Goal: Information Seeking & Learning: Learn about a topic

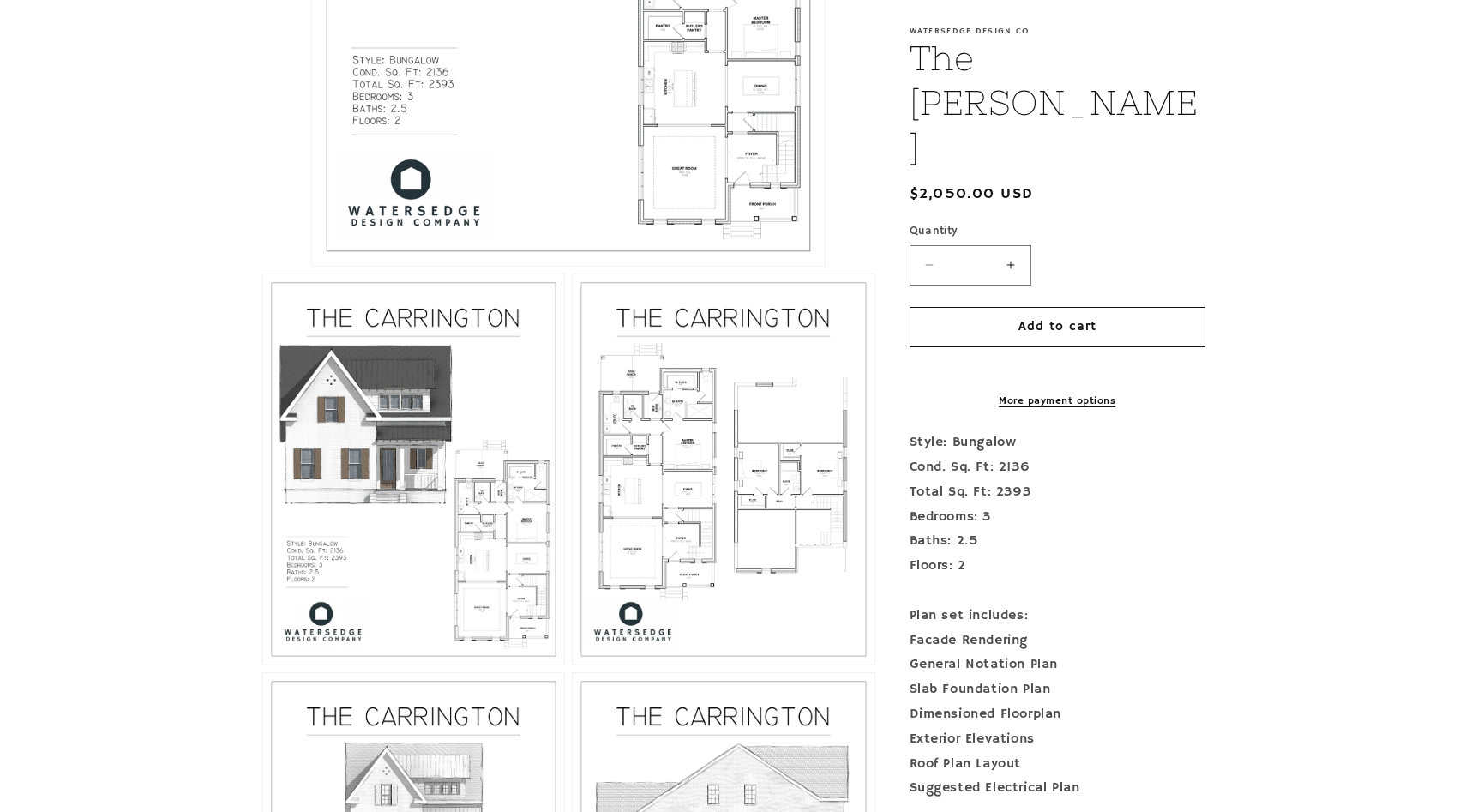
scroll to position [808, 0]
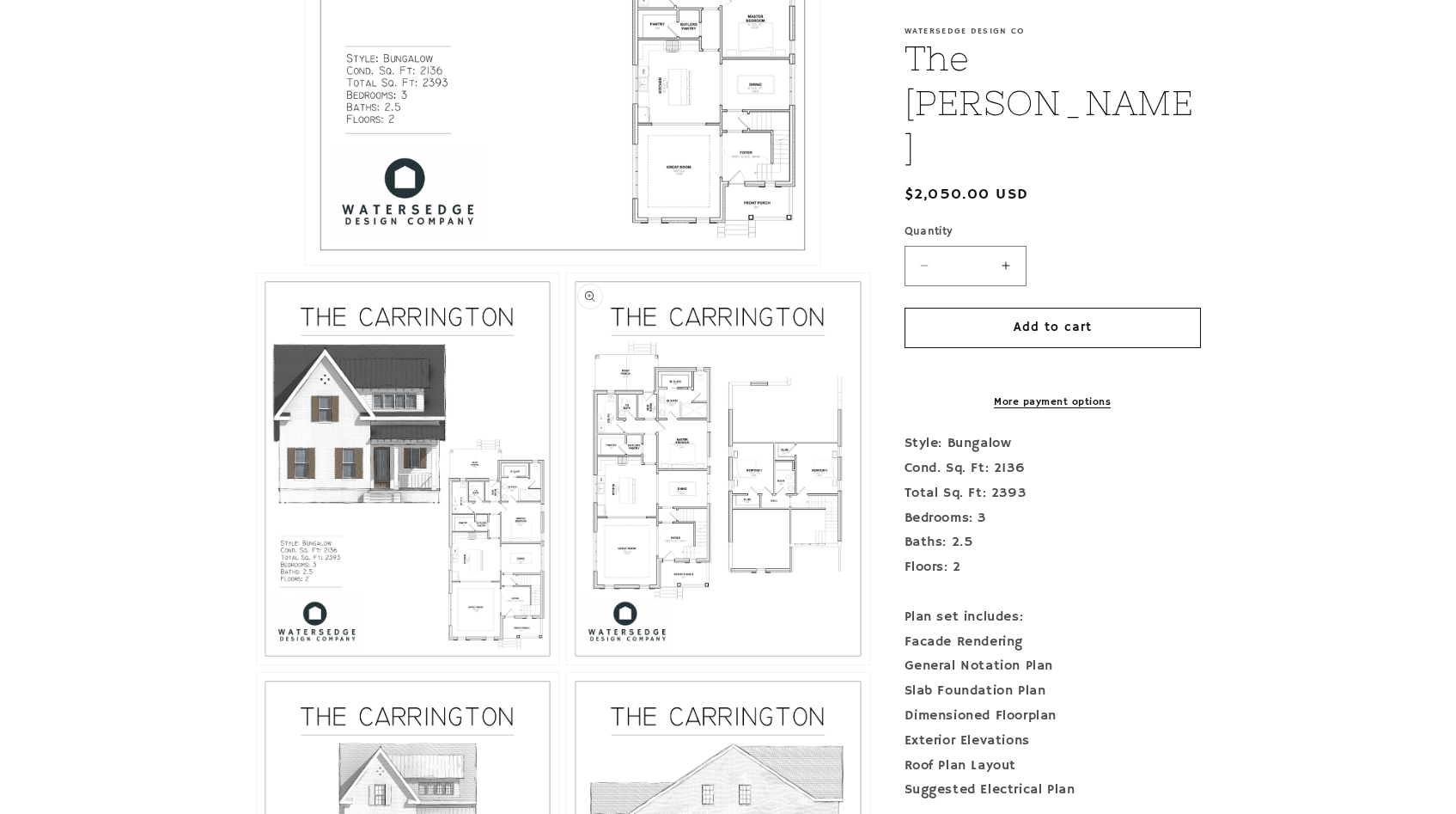
click at [566, 664] on button "Open media 3 in modal" at bounding box center [566, 664] width 0 height 0
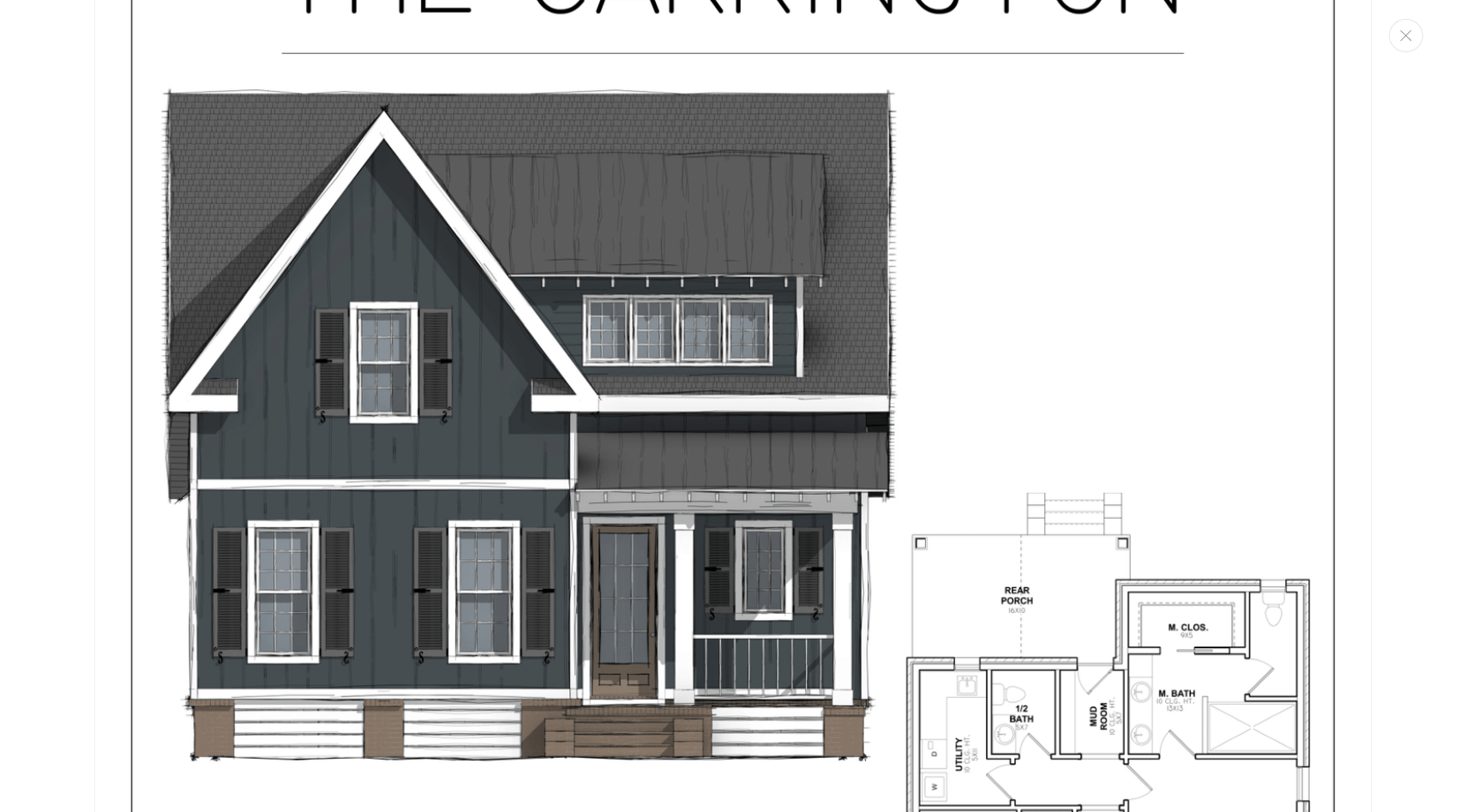
scroll to position [0, 0]
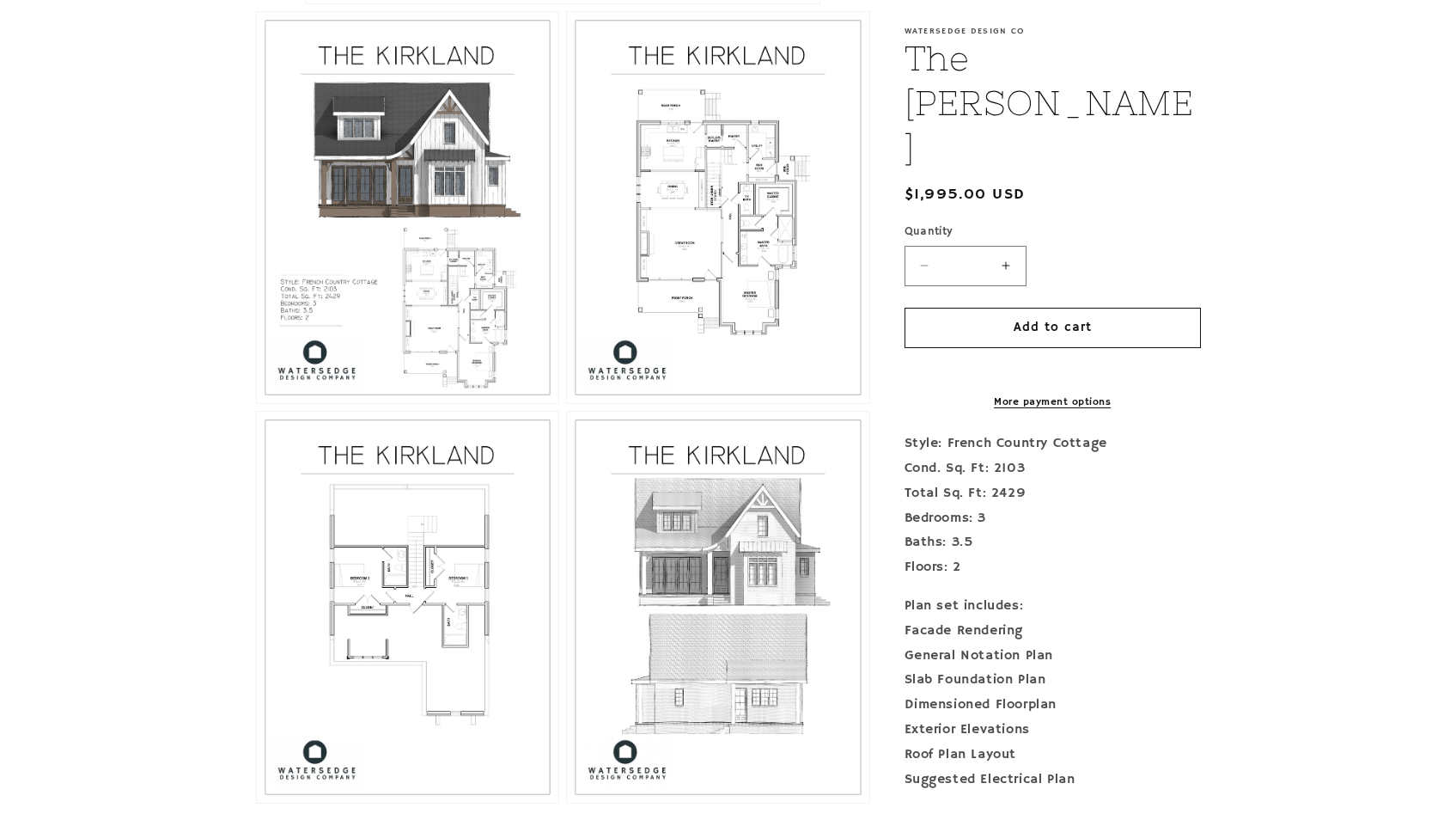
scroll to position [1074, 0]
click at [566, 400] on button "Open media 3 in modal" at bounding box center [566, 400] width 0 height 0
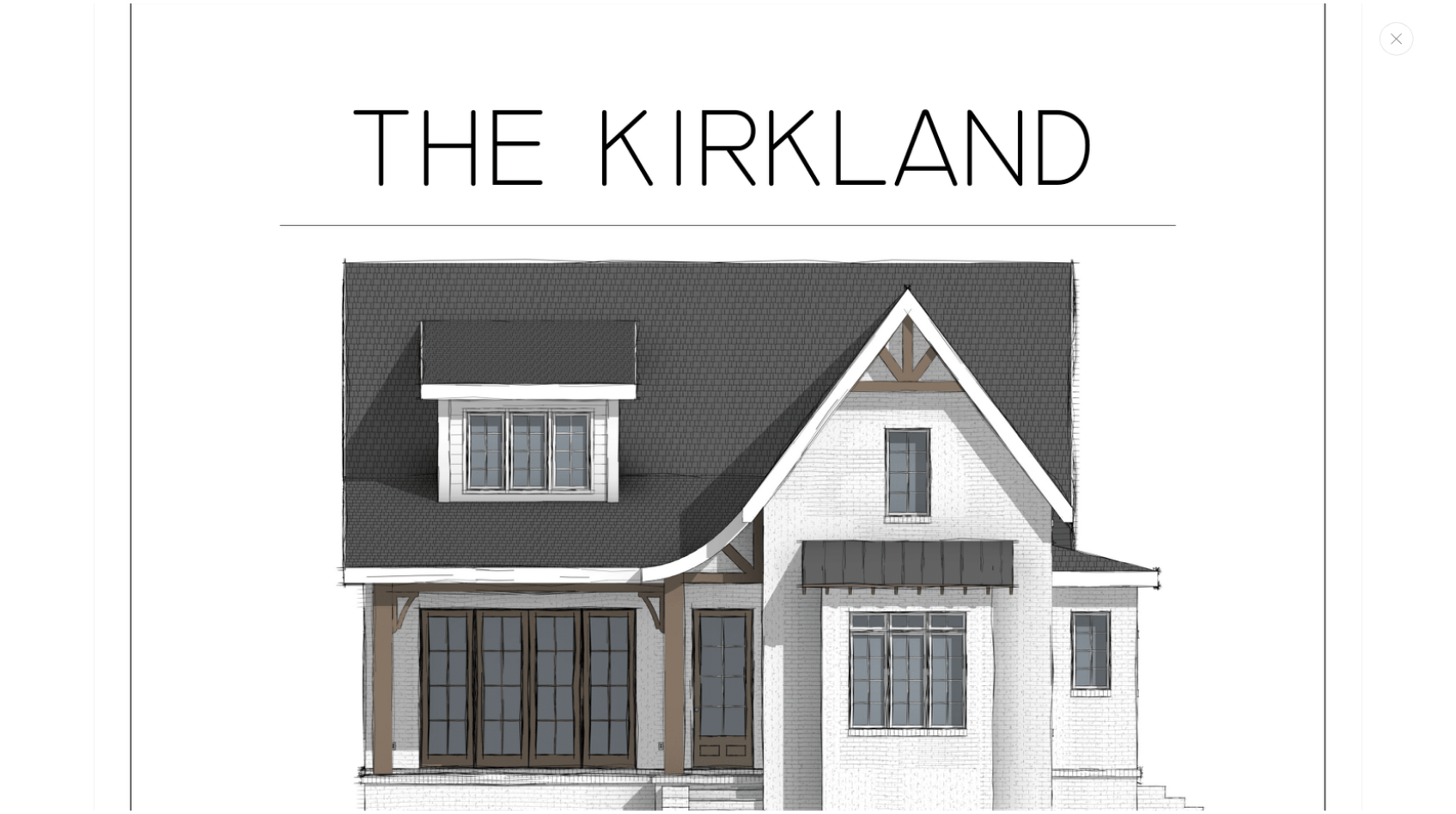
scroll to position [0, 0]
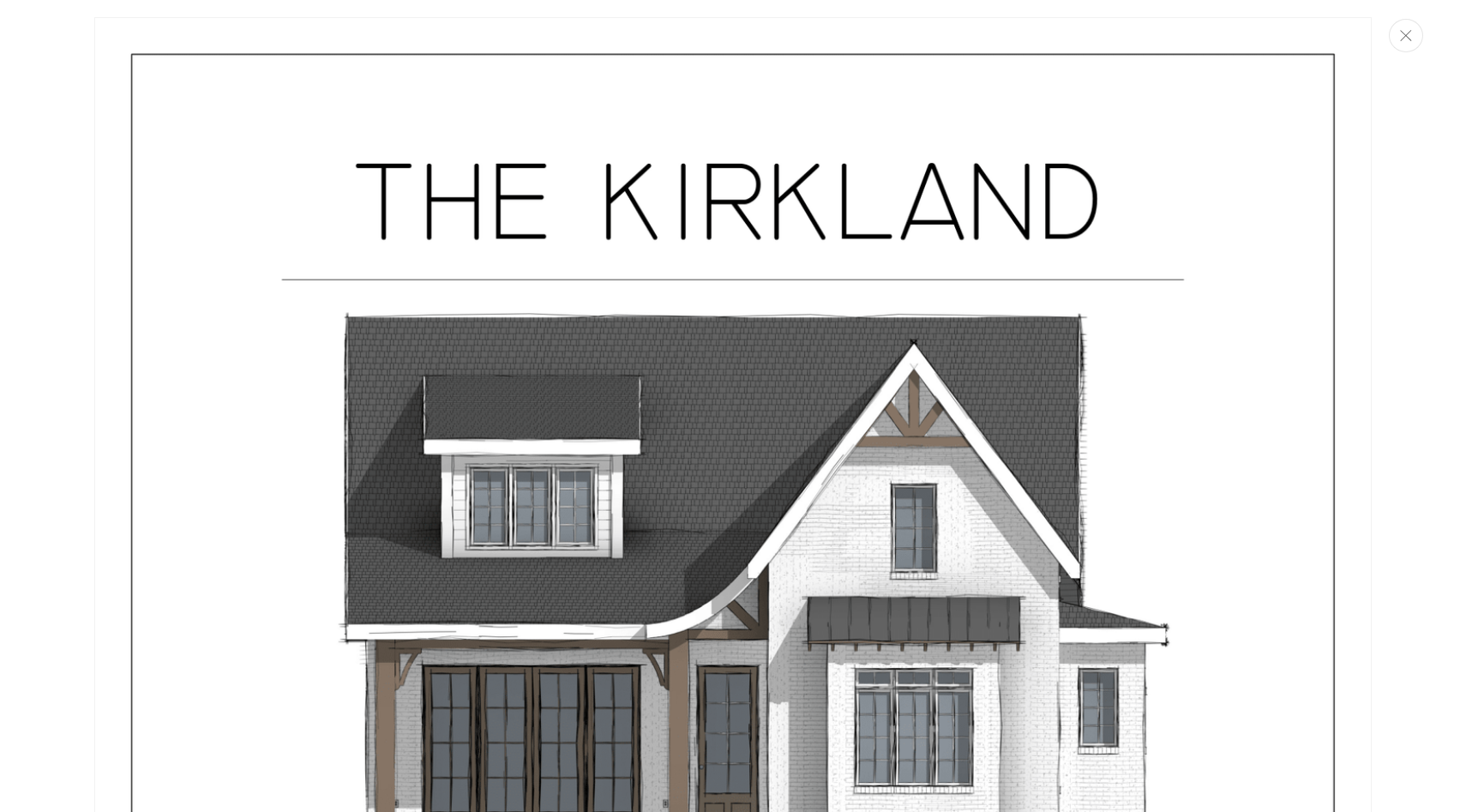
click at [1406, 40] on icon "Close" at bounding box center [1406, 36] width 12 height 12
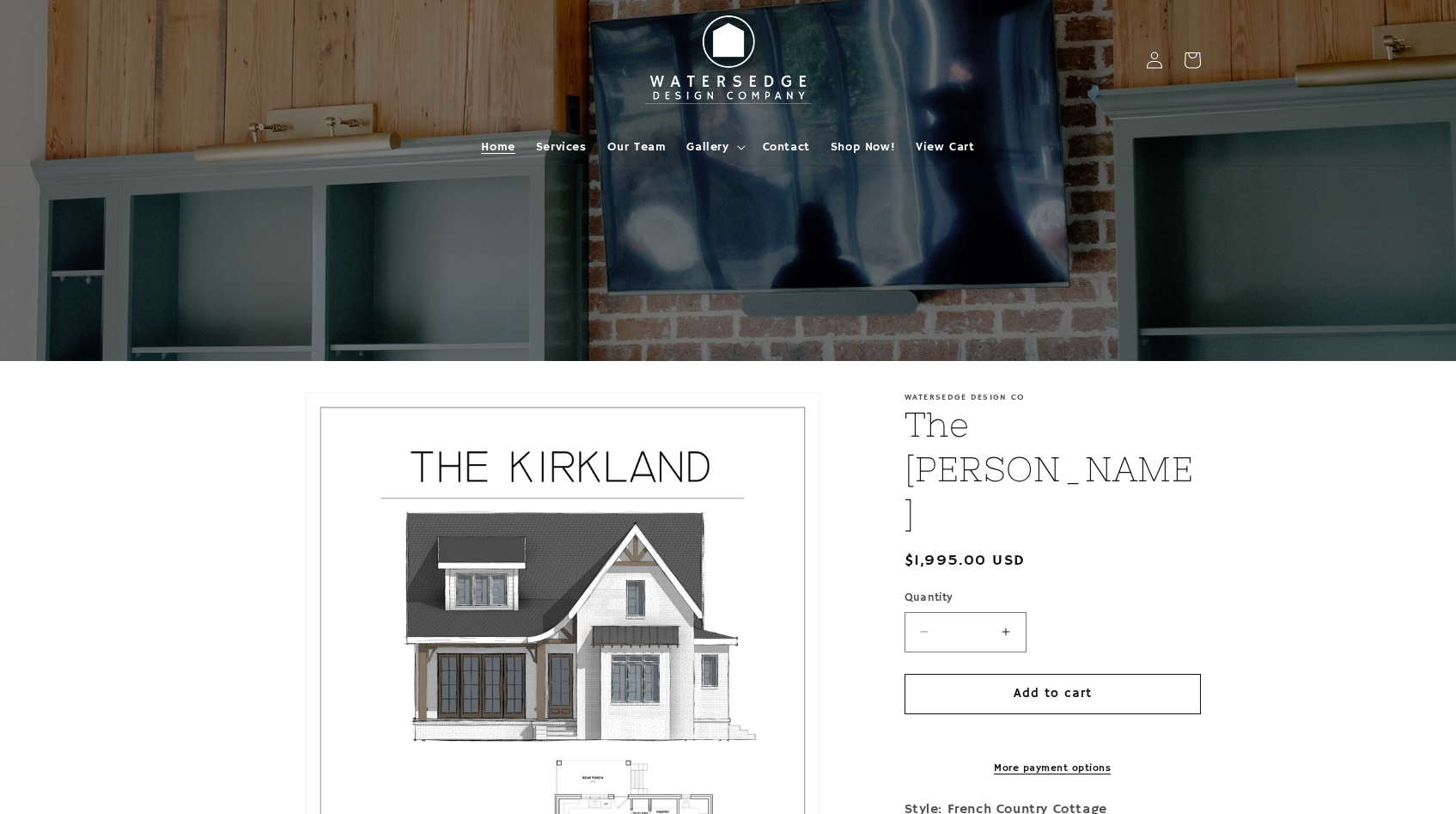
click at [508, 143] on span "Home" at bounding box center [497, 147] width 34 height 15
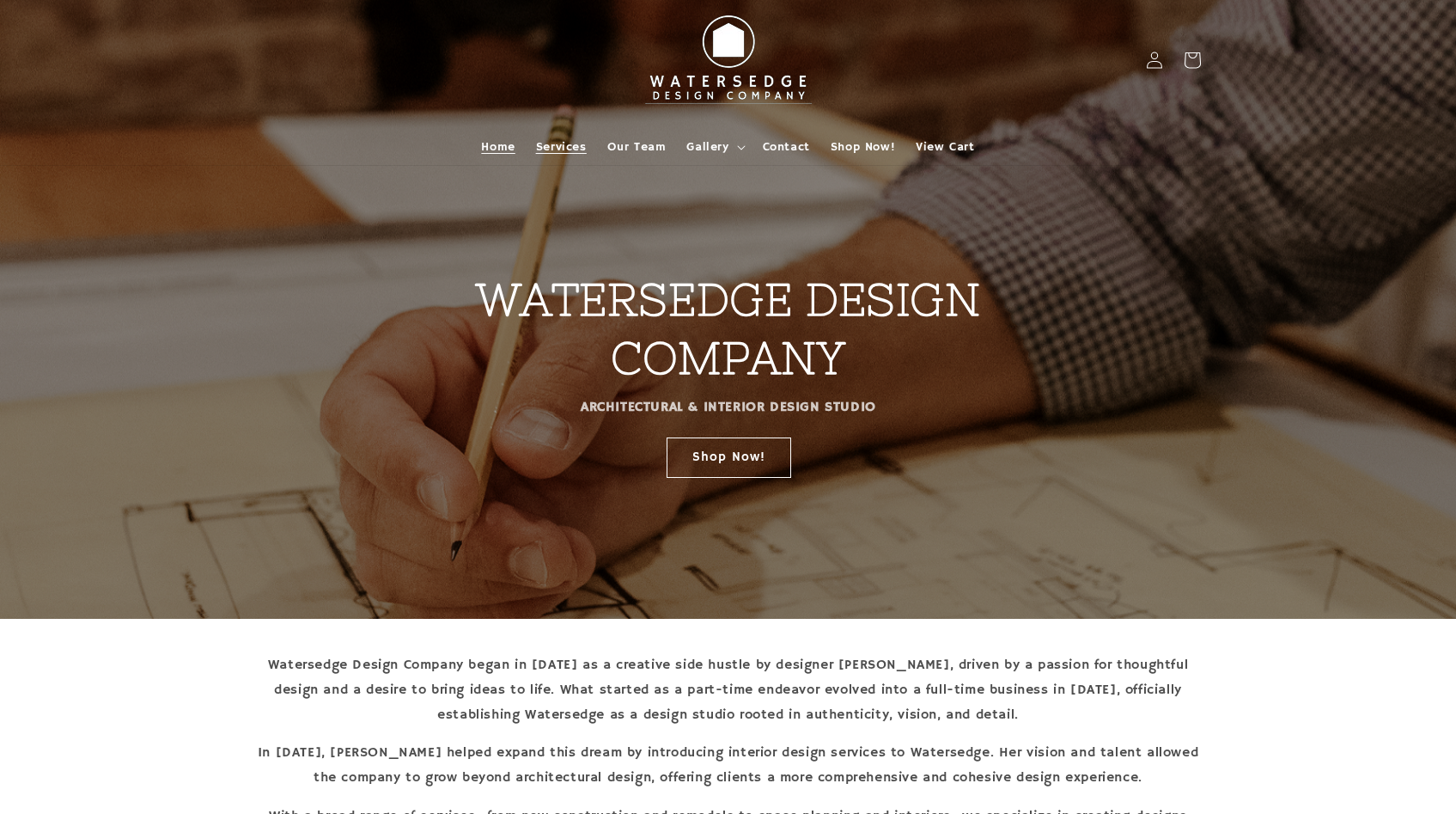
click at [567, 149] on span "Services" at bounding box center [561, 147] width 51 height 15
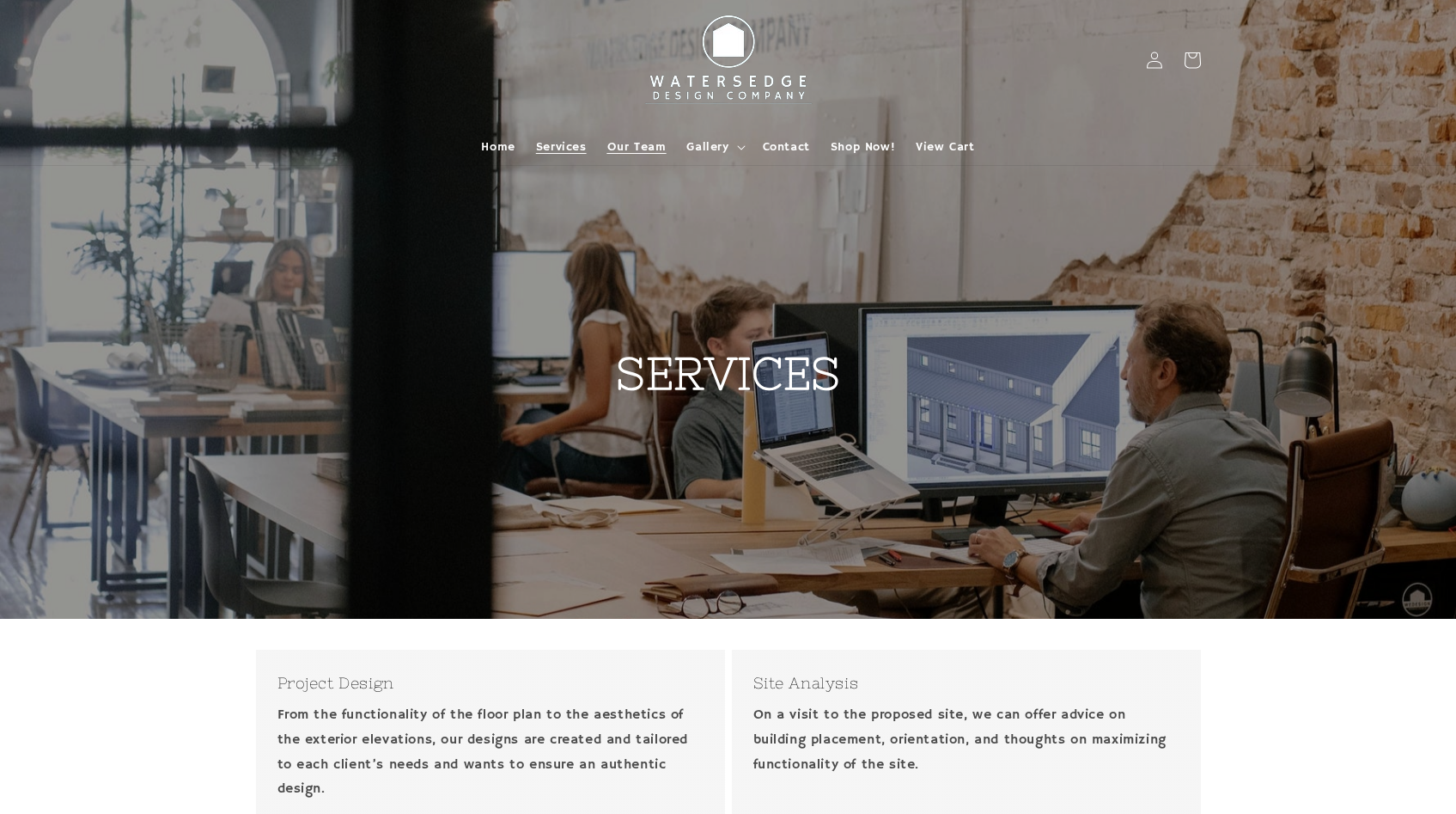
click at [656, 141] on span "Our Team" at bounding box center [637, 147] width 60 height 15
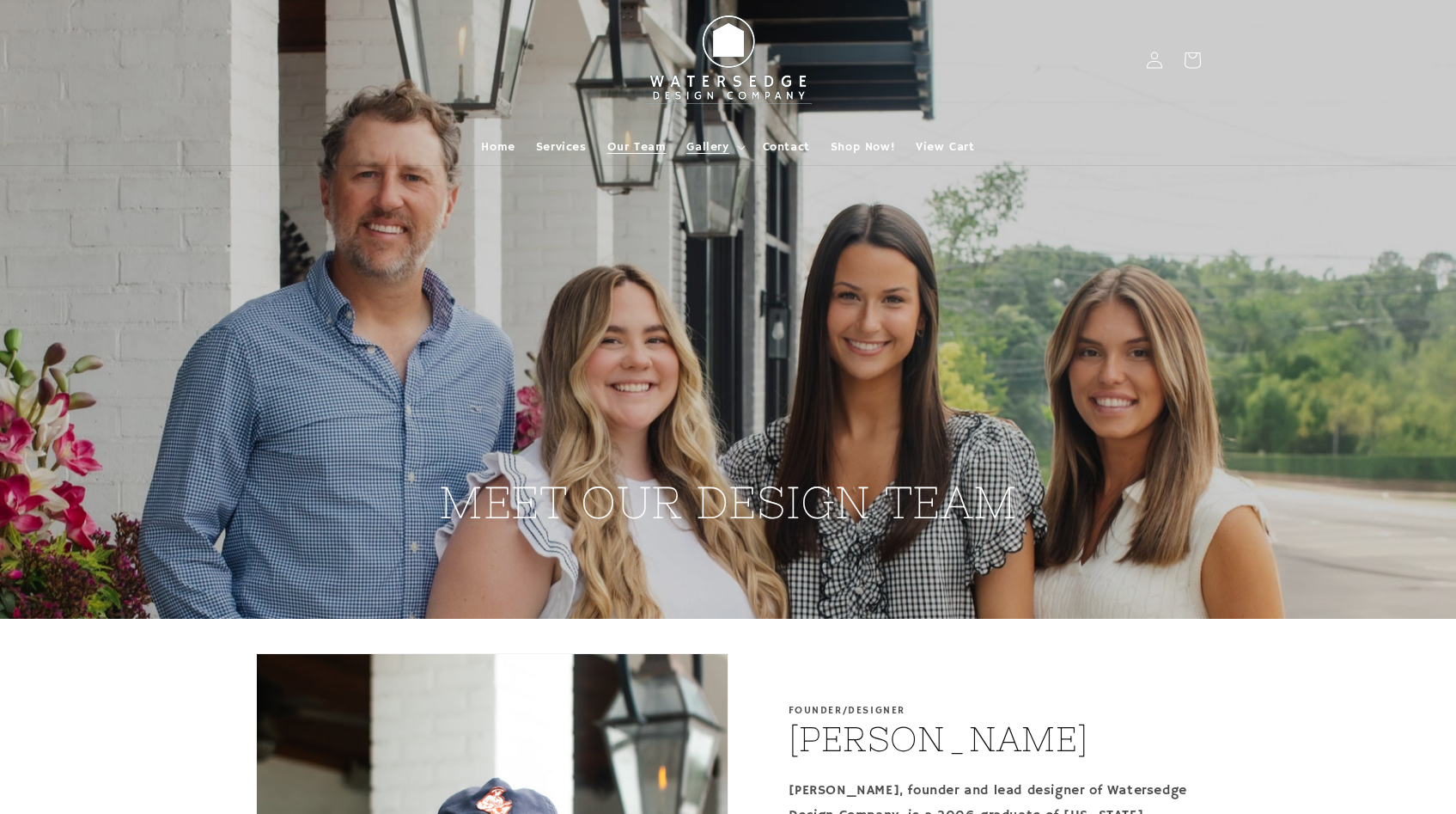
click at [719, 144] on span "Gallery" at bounding box center [708, 147] width 42 height 15
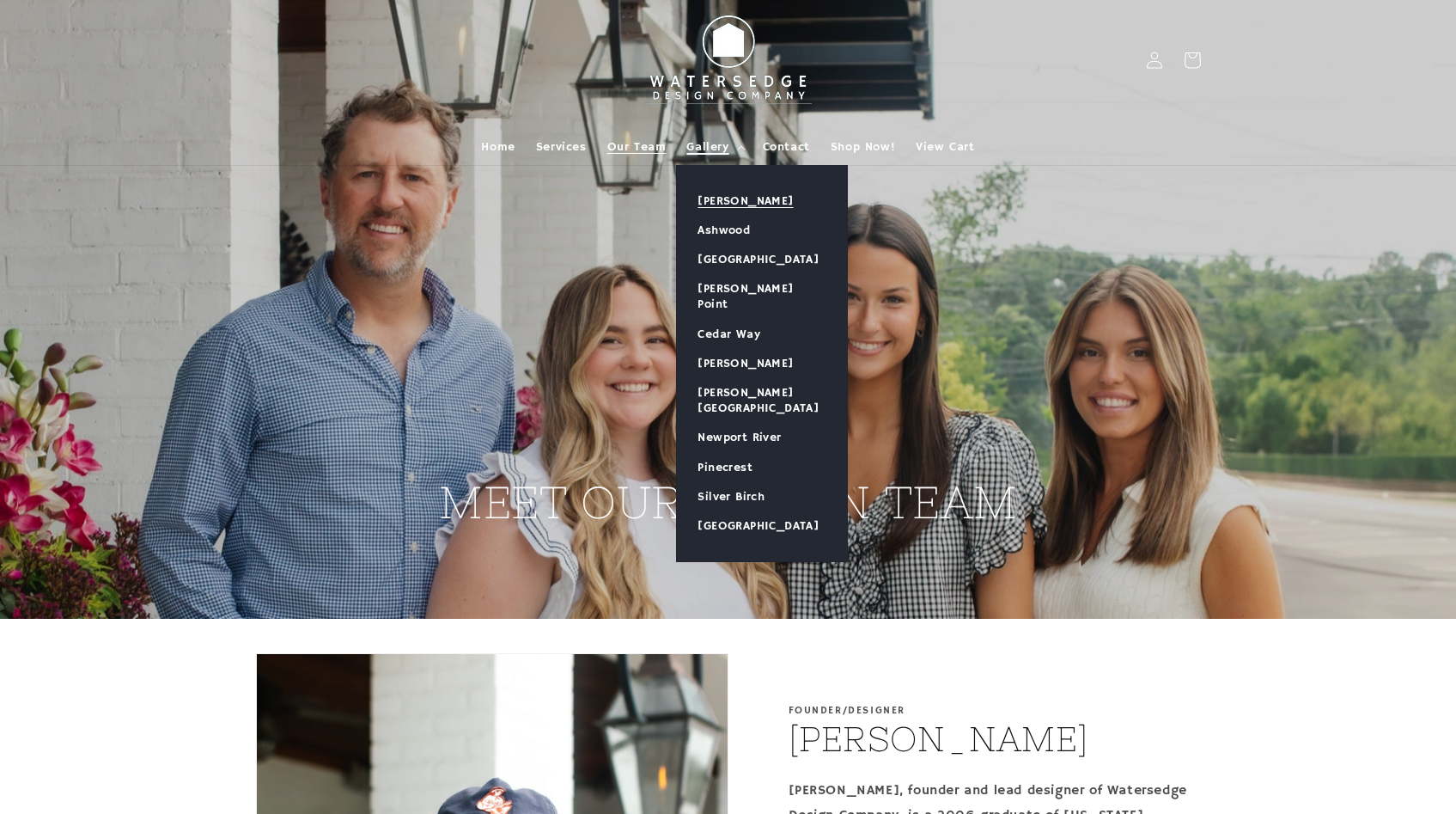
click at [739, 197] on link "[PERSON_NAME]" at bounding box center [762, 201] width 170 height 29
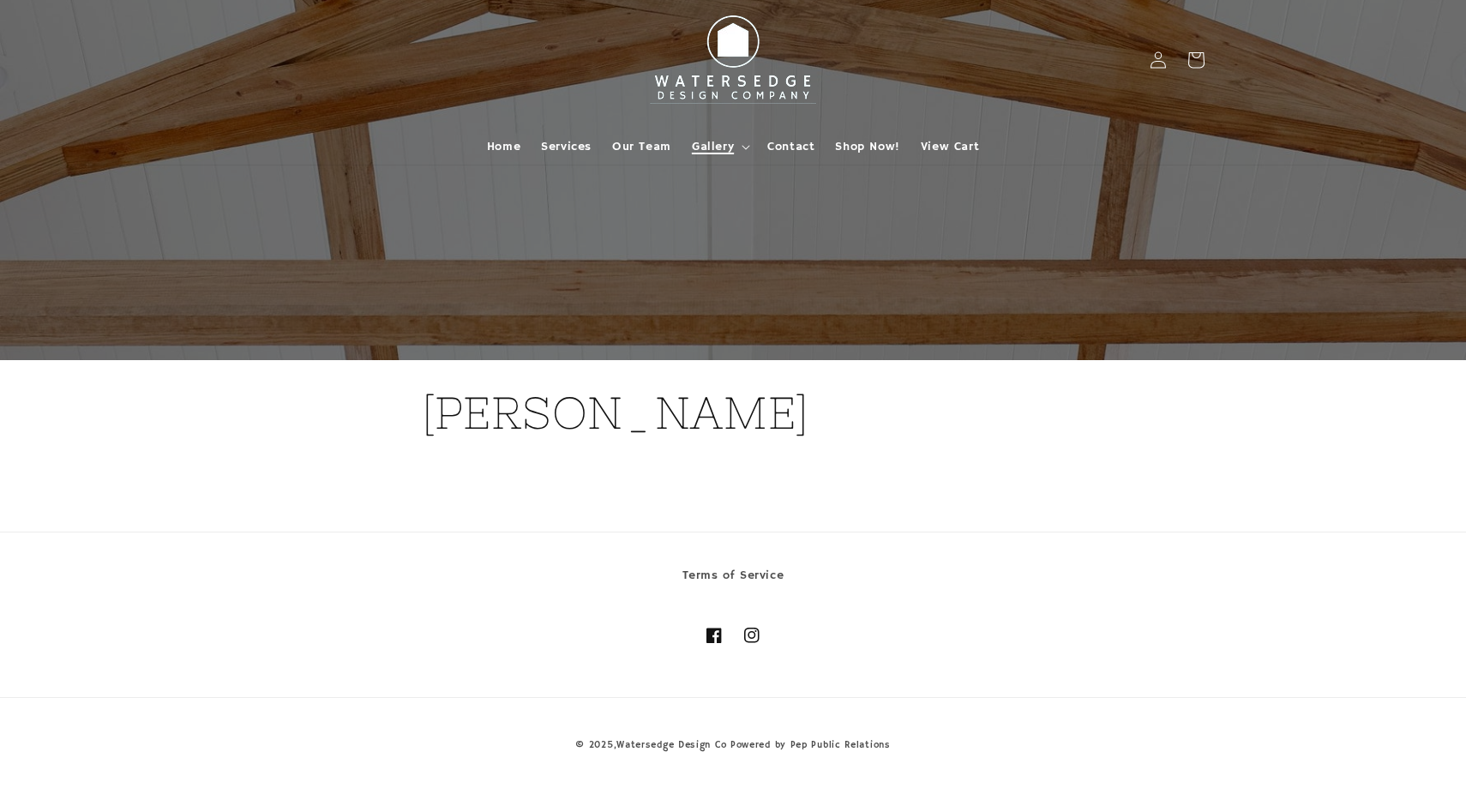
click at [746, 145] on icon at bounding box center [746, 147] width 9 height 5
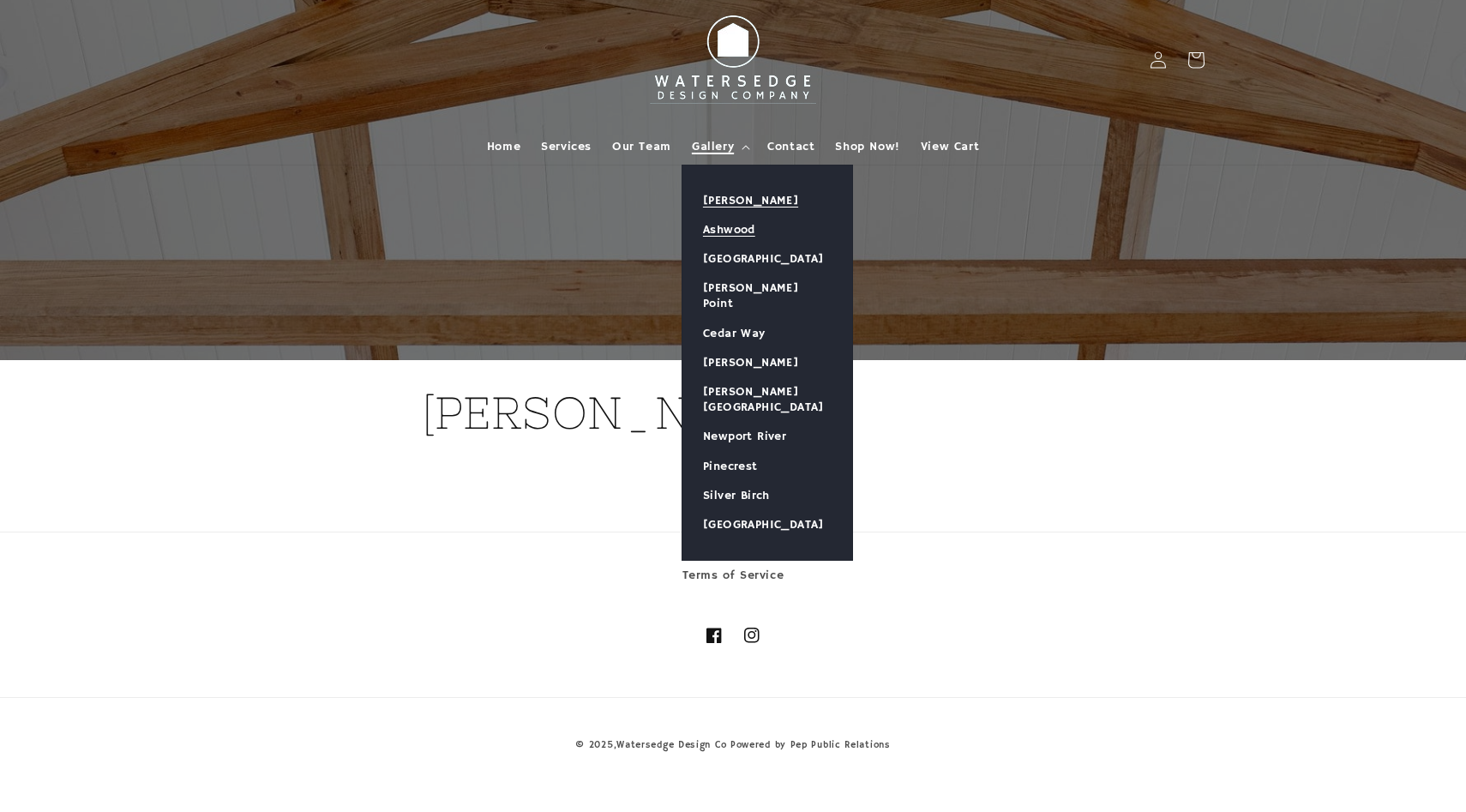
click at [742, 223] on link "Ashwood" at bounding box center [767, 229] width 170 height 29
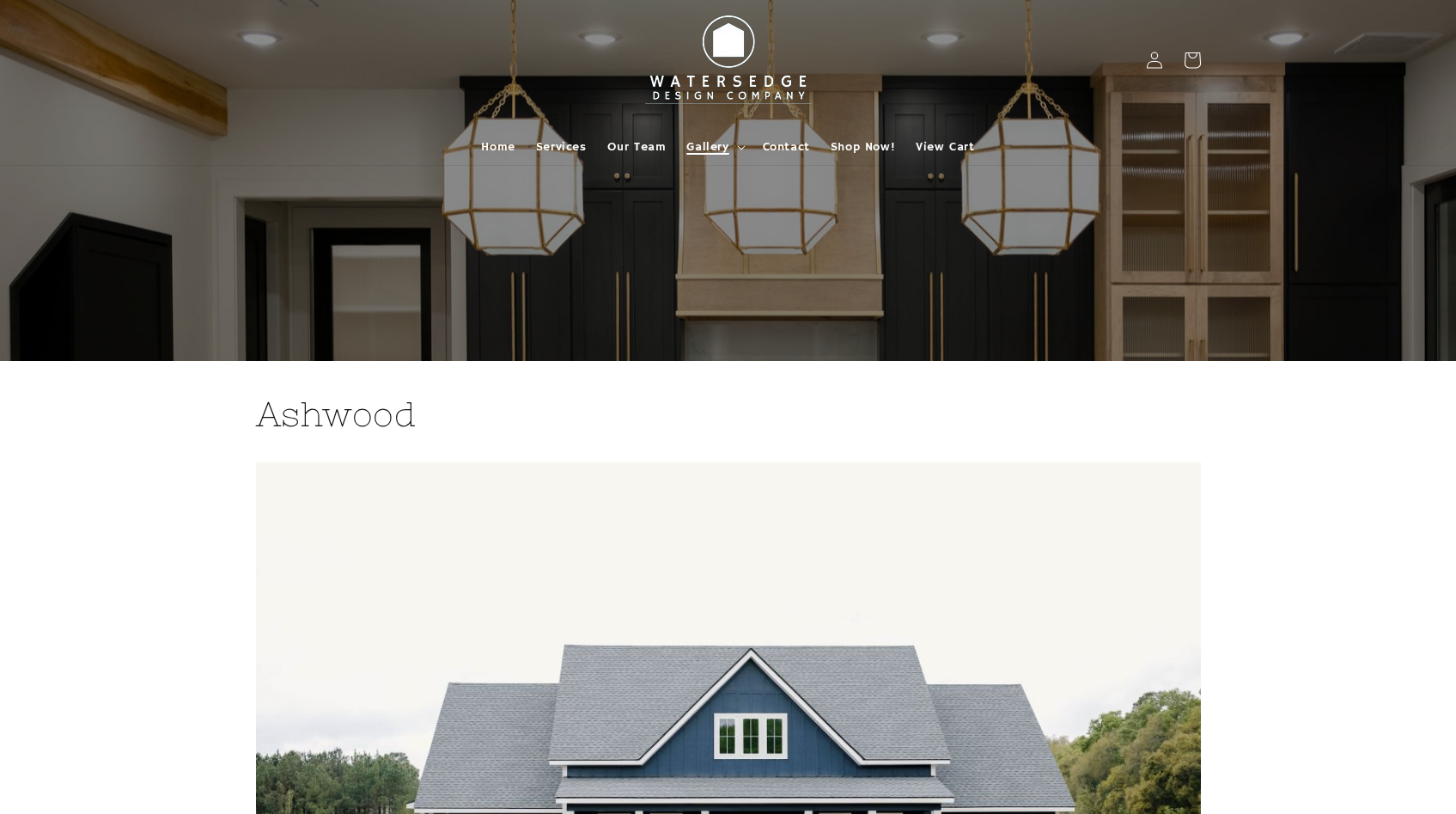
click at [741, 145] on icon at bounding box center [741, 147] width 9 height 5
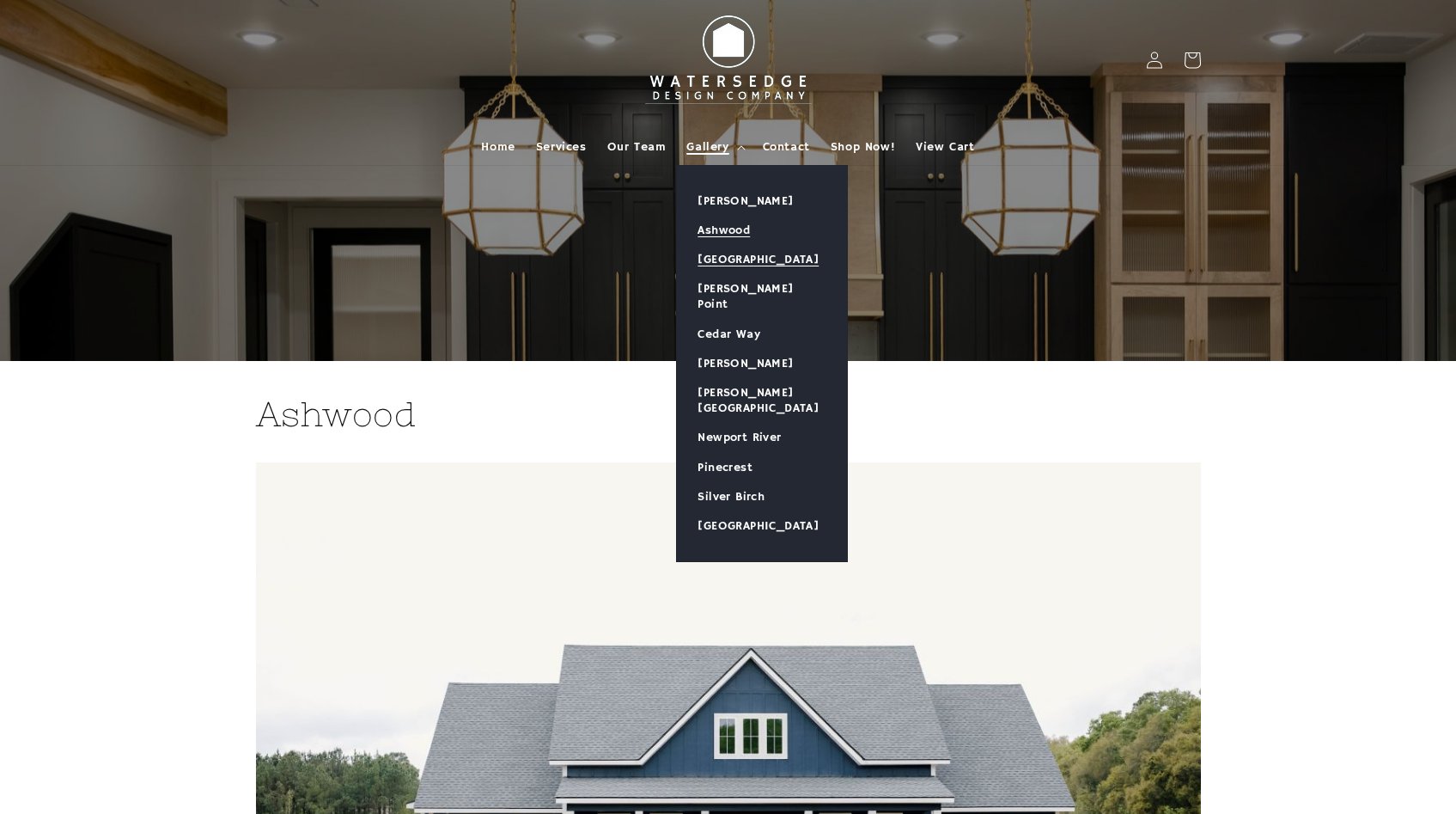
click at [757, 259] on link "[GEOGRAPHIC_DATA]" at bounding box center [762, 260] width 170 height 29
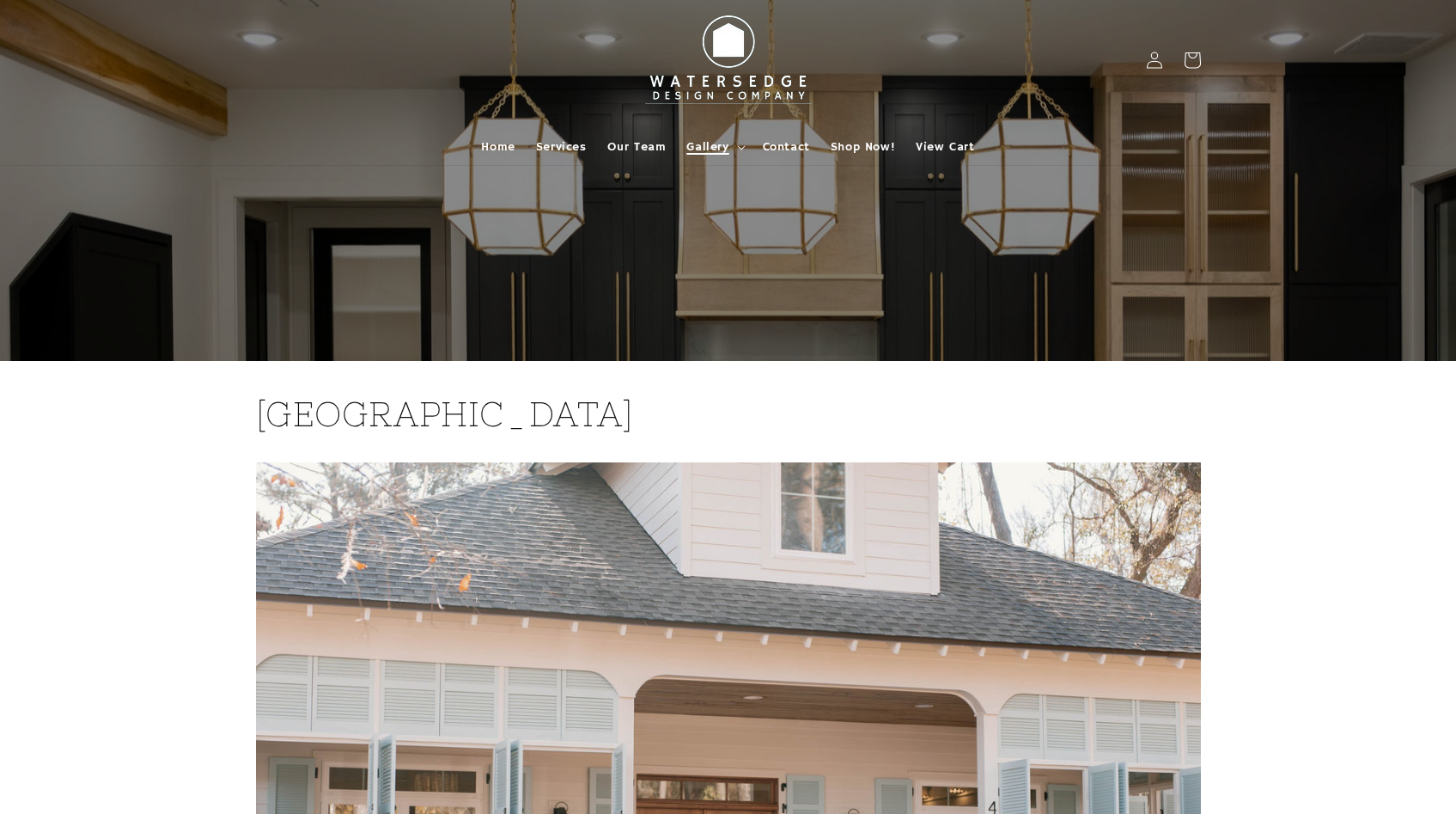
click at [740, 142] on summary "Gallery" at bounding box center [714, 147] width 76 height 37
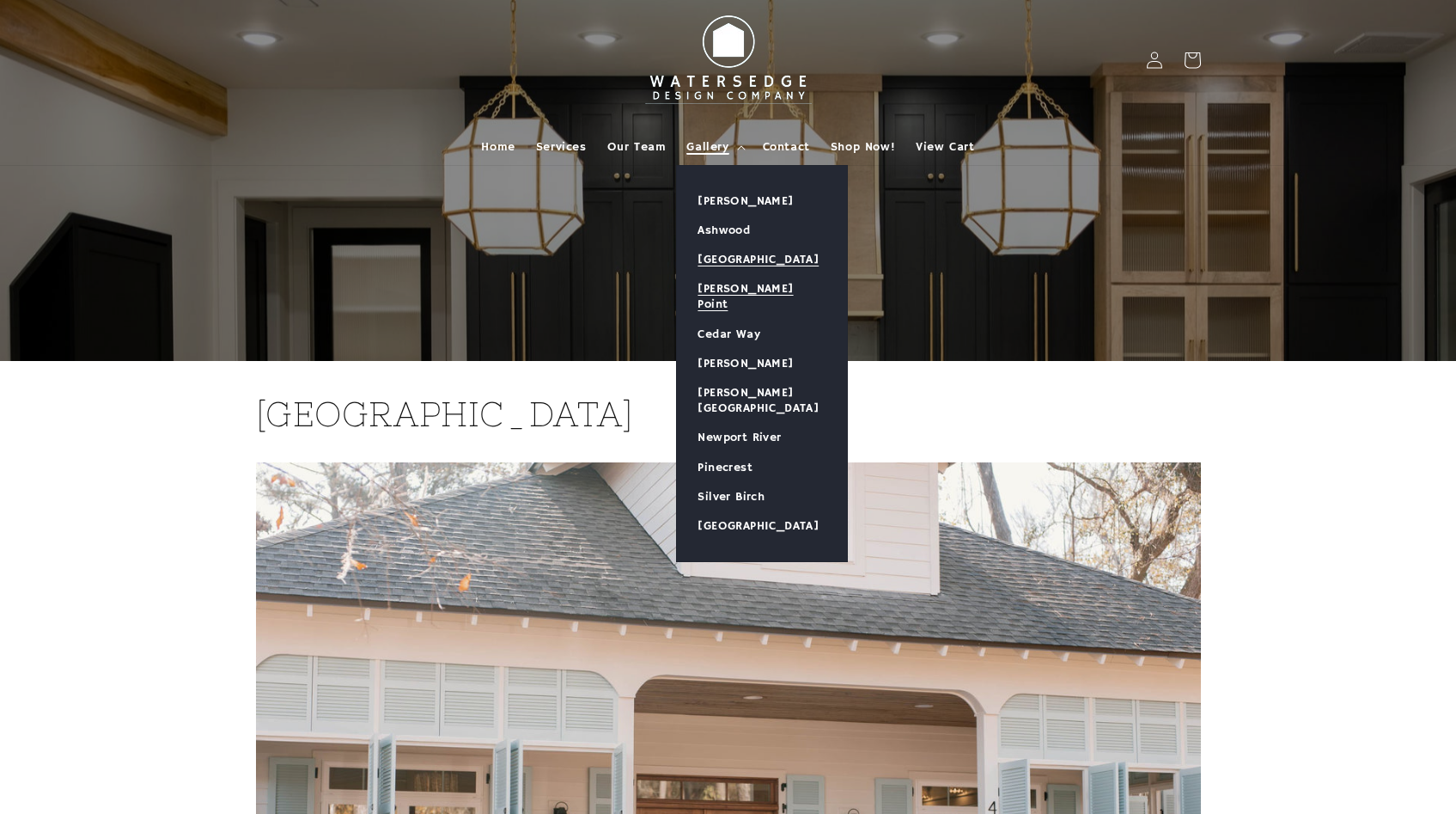
click at [747, 290] on link "[PERSON_NAME] Point" at bounding box center [762, 296] width 170 height 44
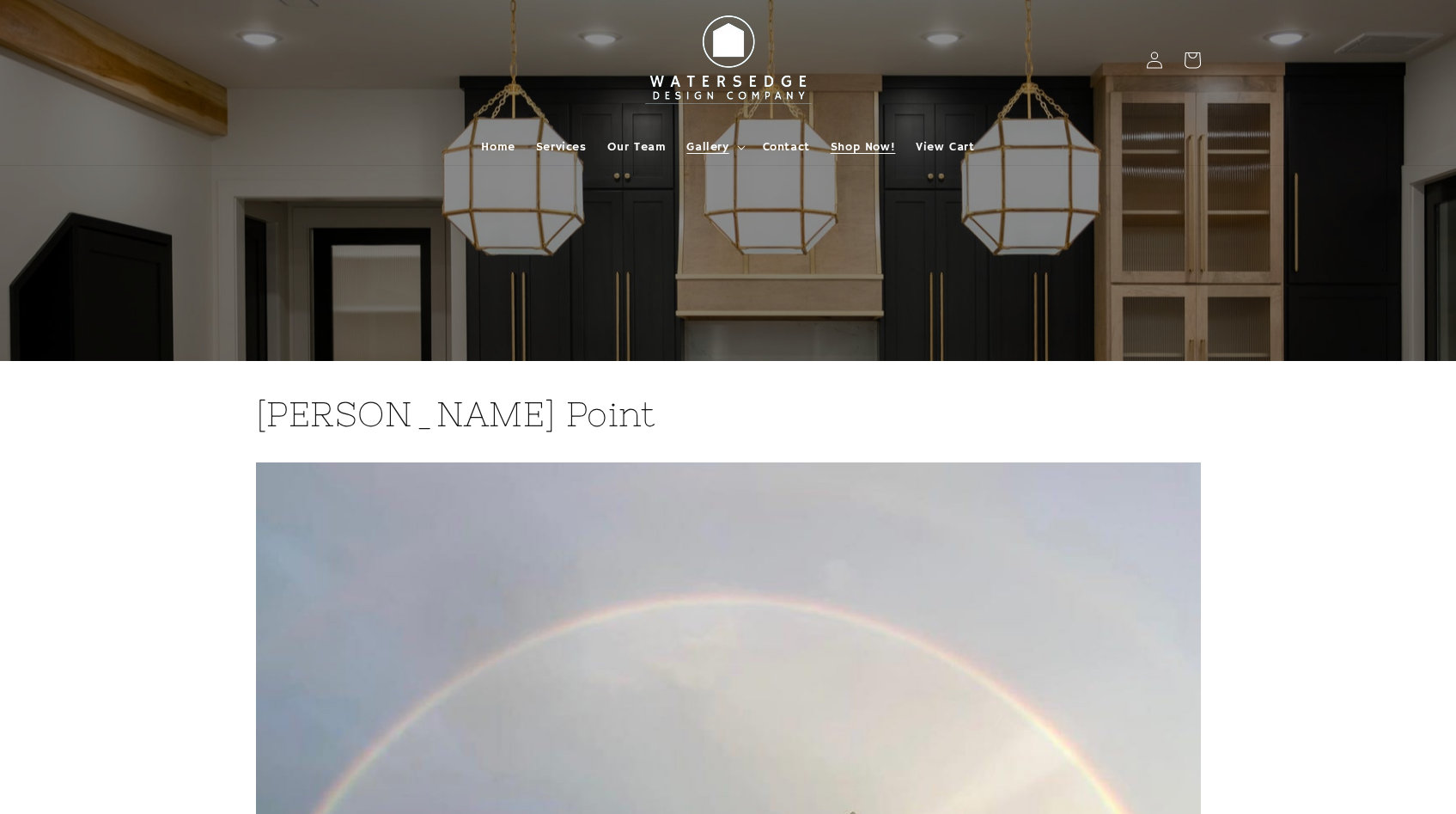
click at [866, 141] on span "Shop Now!" at bounding box center [863, 147] width 64 height 15
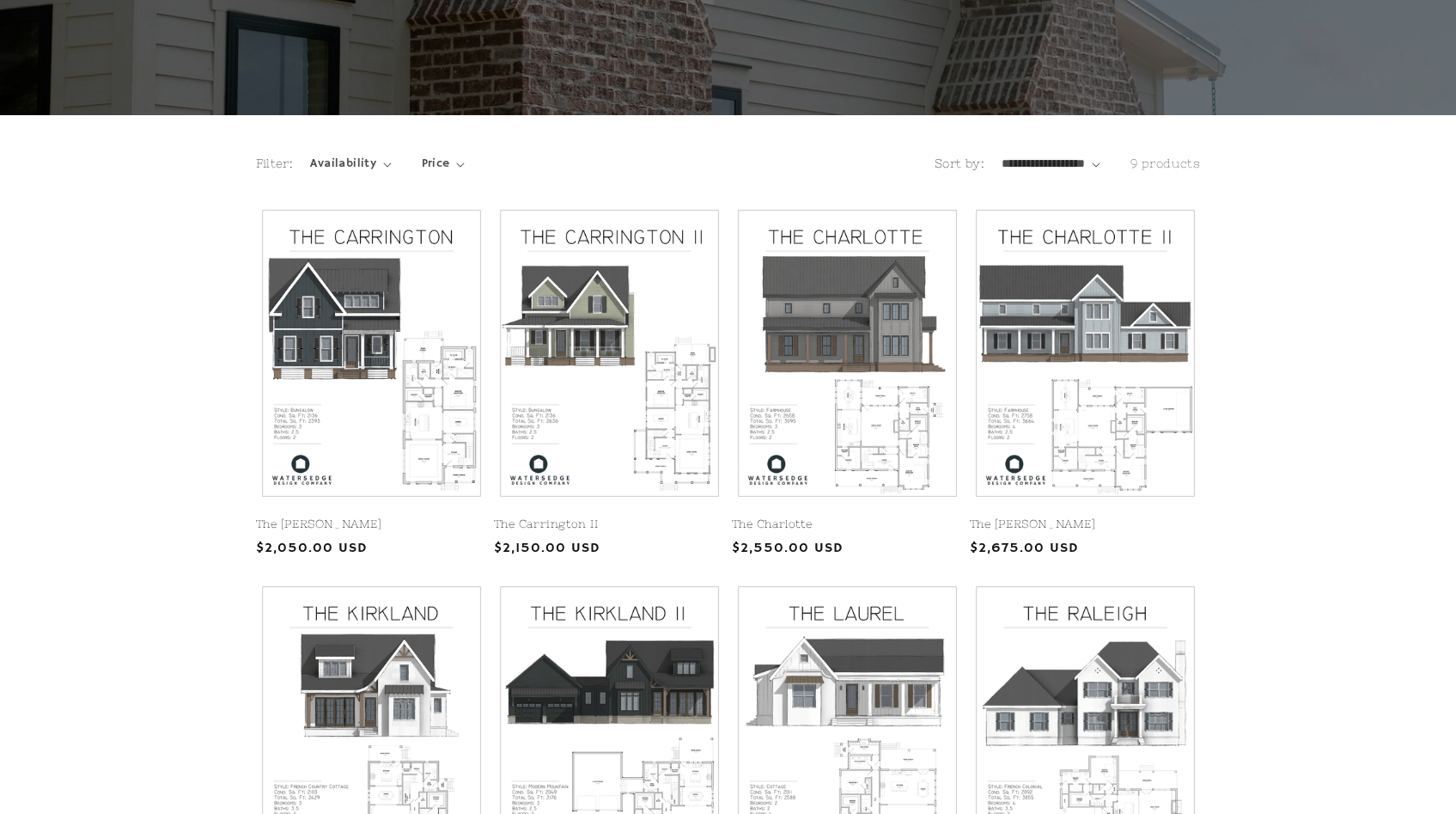
scroll to position [251, 0]
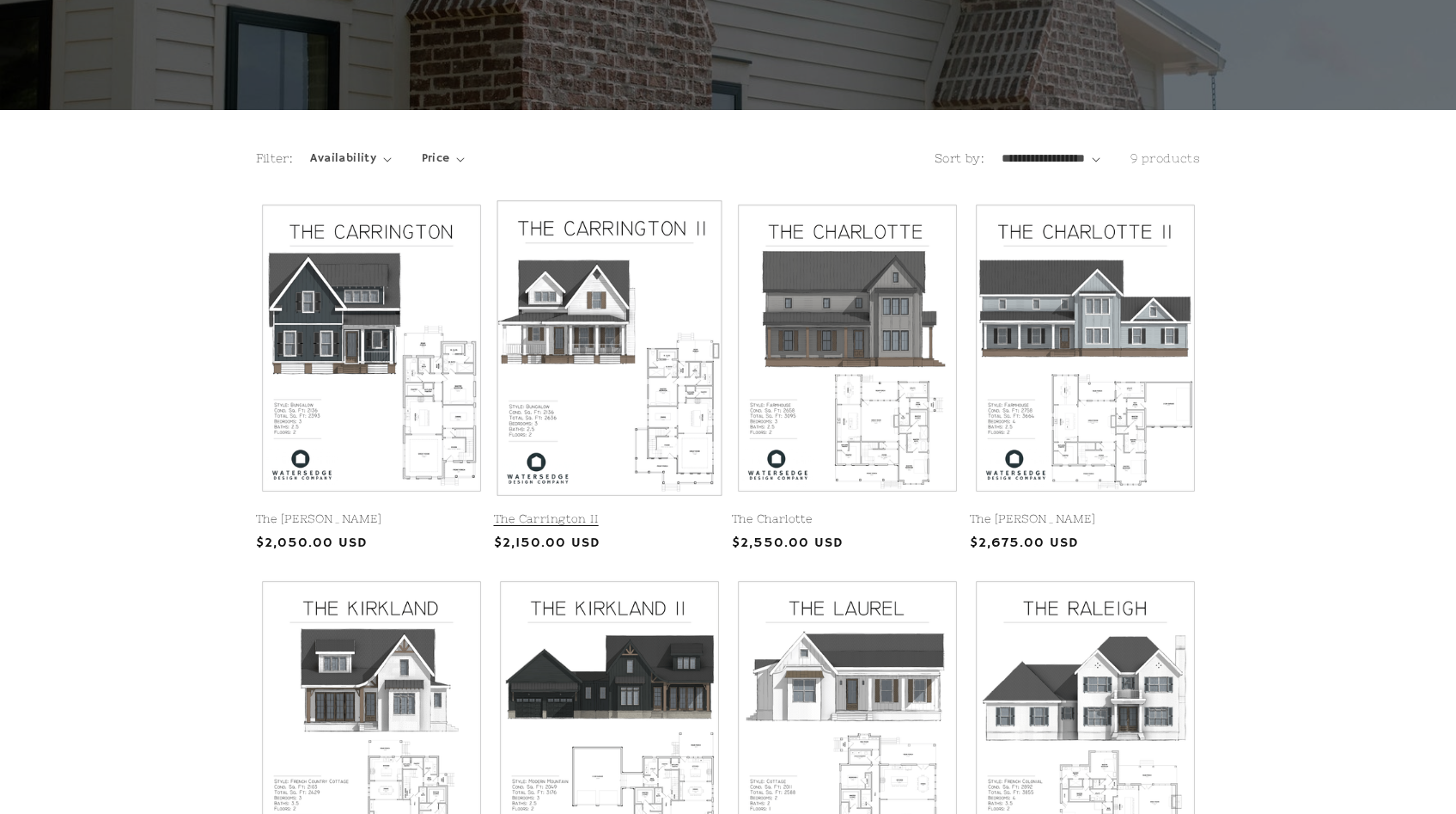
click at [552, 512] on link "The Carrington II" at bounding box center [610, 519] width 231 height 14
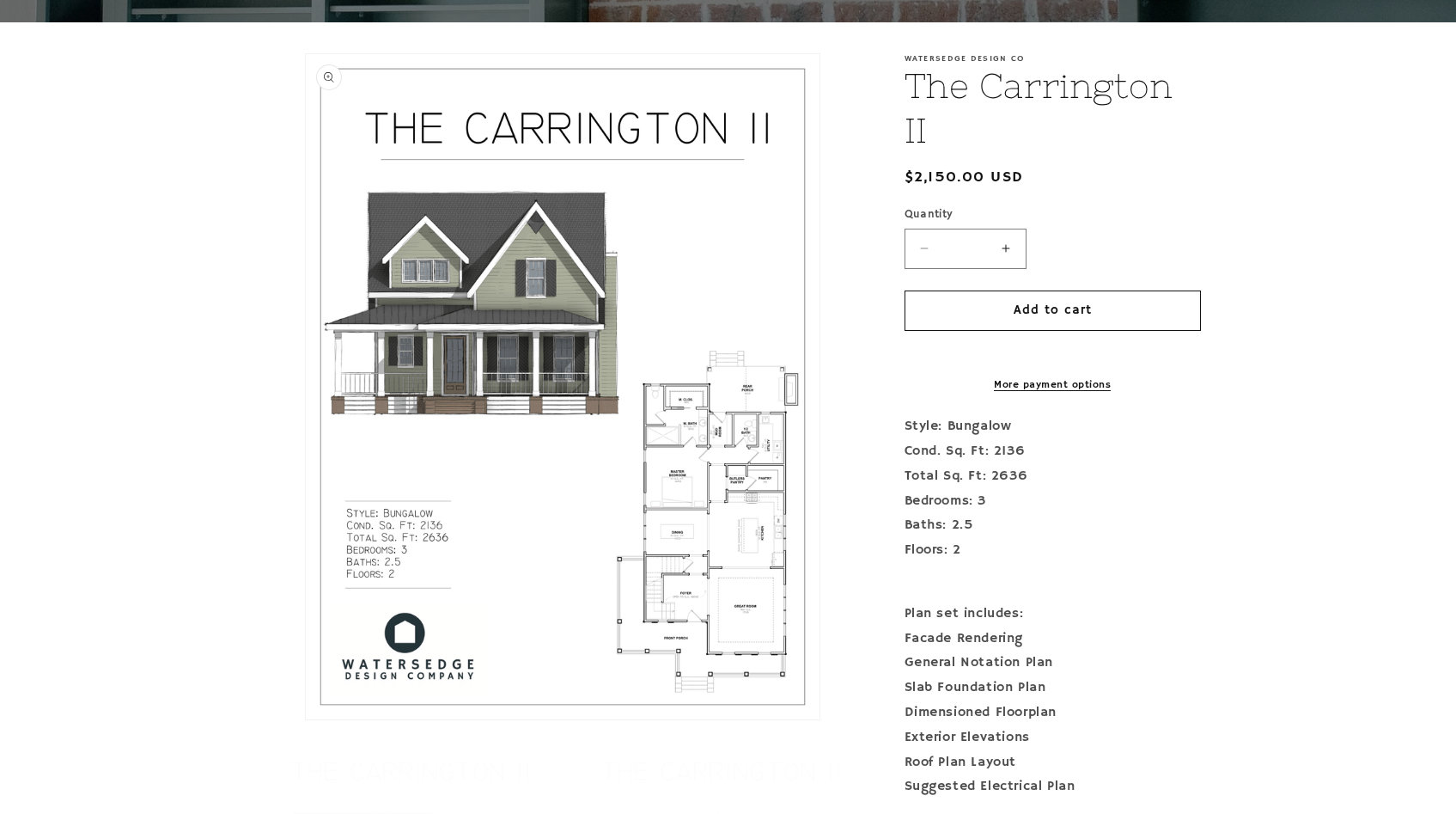
scroll to position [358, 0]
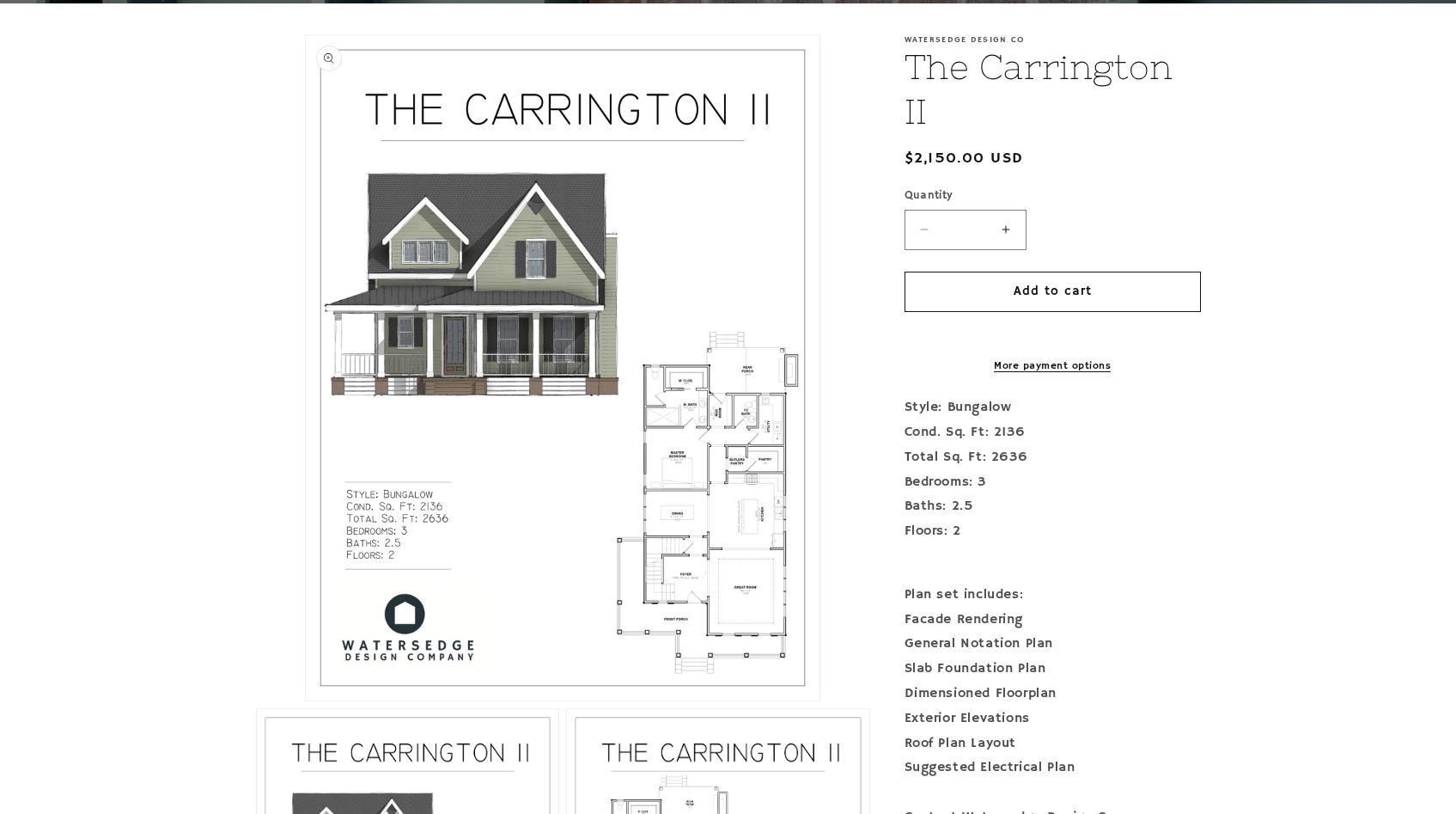
click at [306, 700] on button "Open media 1 in modal" at bounding box center [306, 700] width 0 height 0
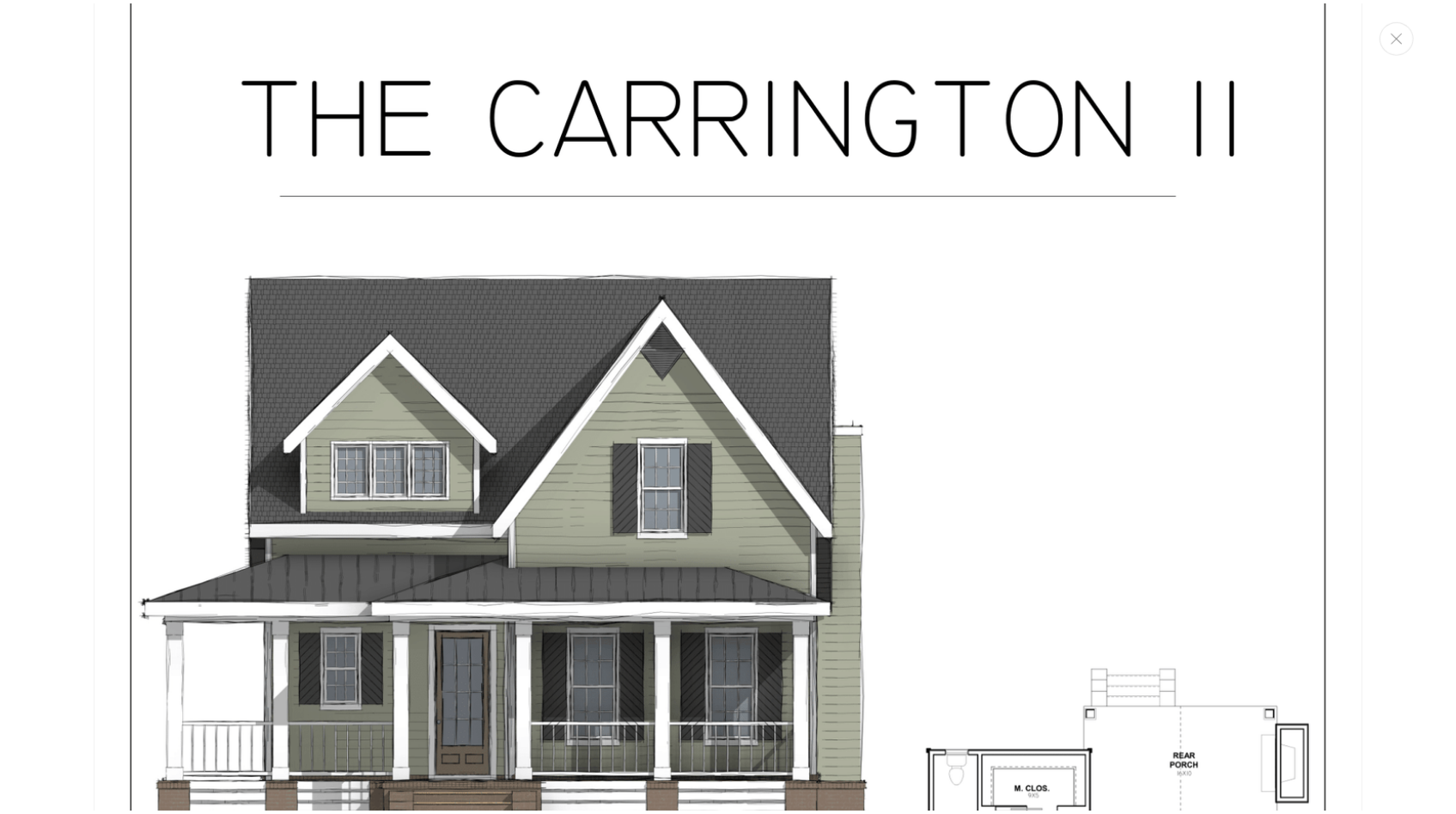
scroll to position [0, 0]
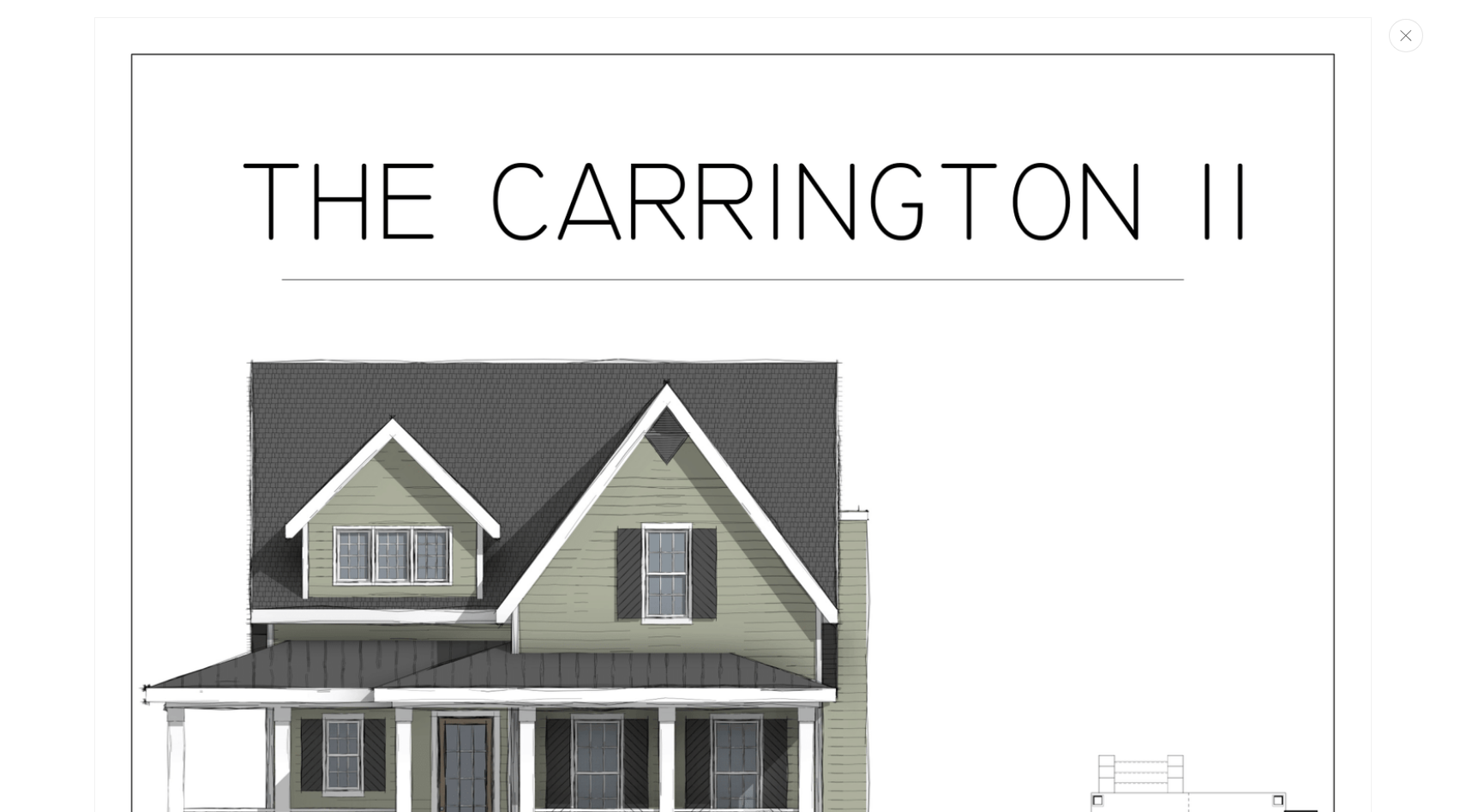
click at [1409, 42] on button "Close" at bounding box center [1406, 36] width 35 height 34
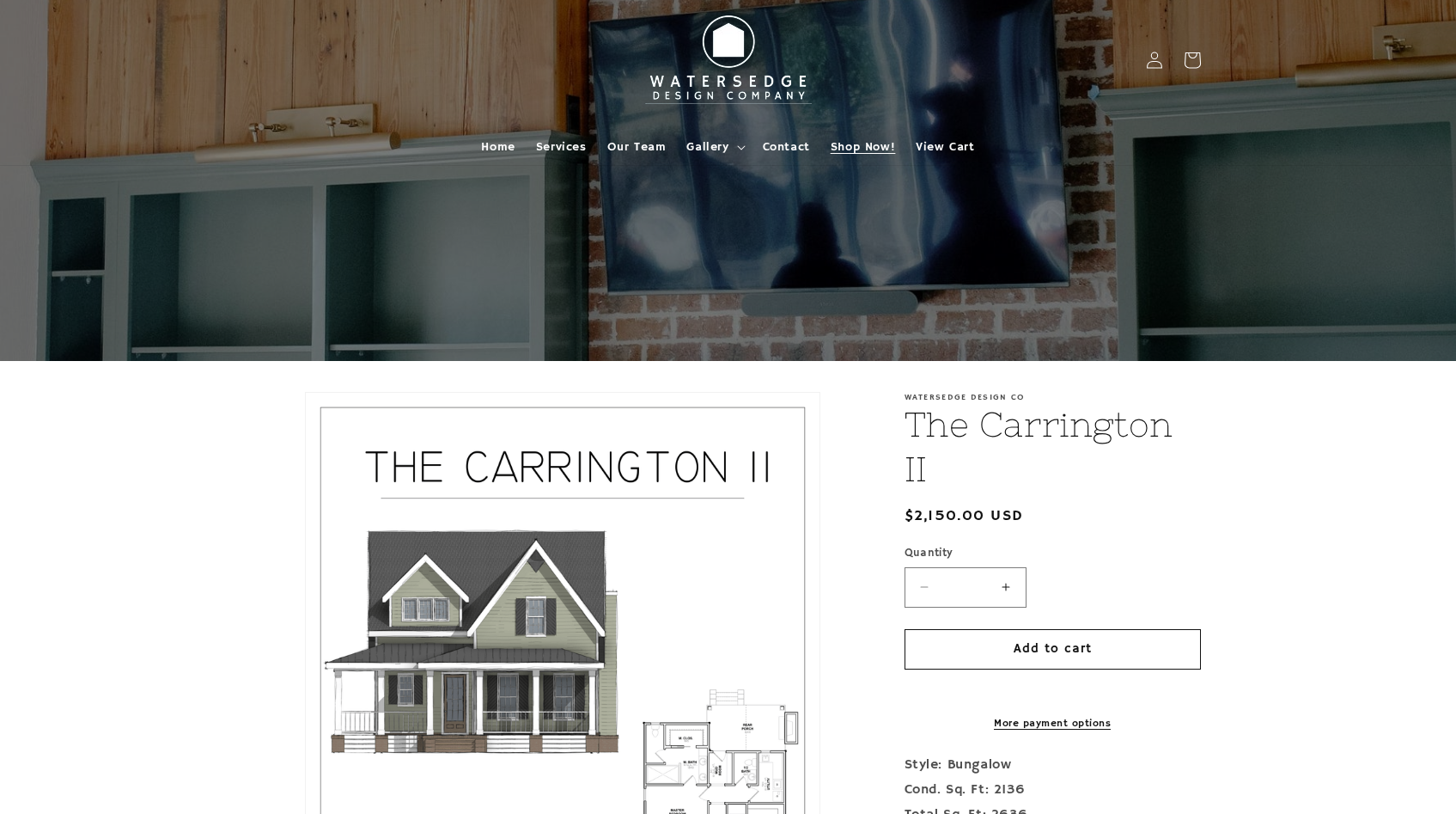
click at [860, 148] on span "Shop Now!" at bounding box center [863, 147] width 64 height 15
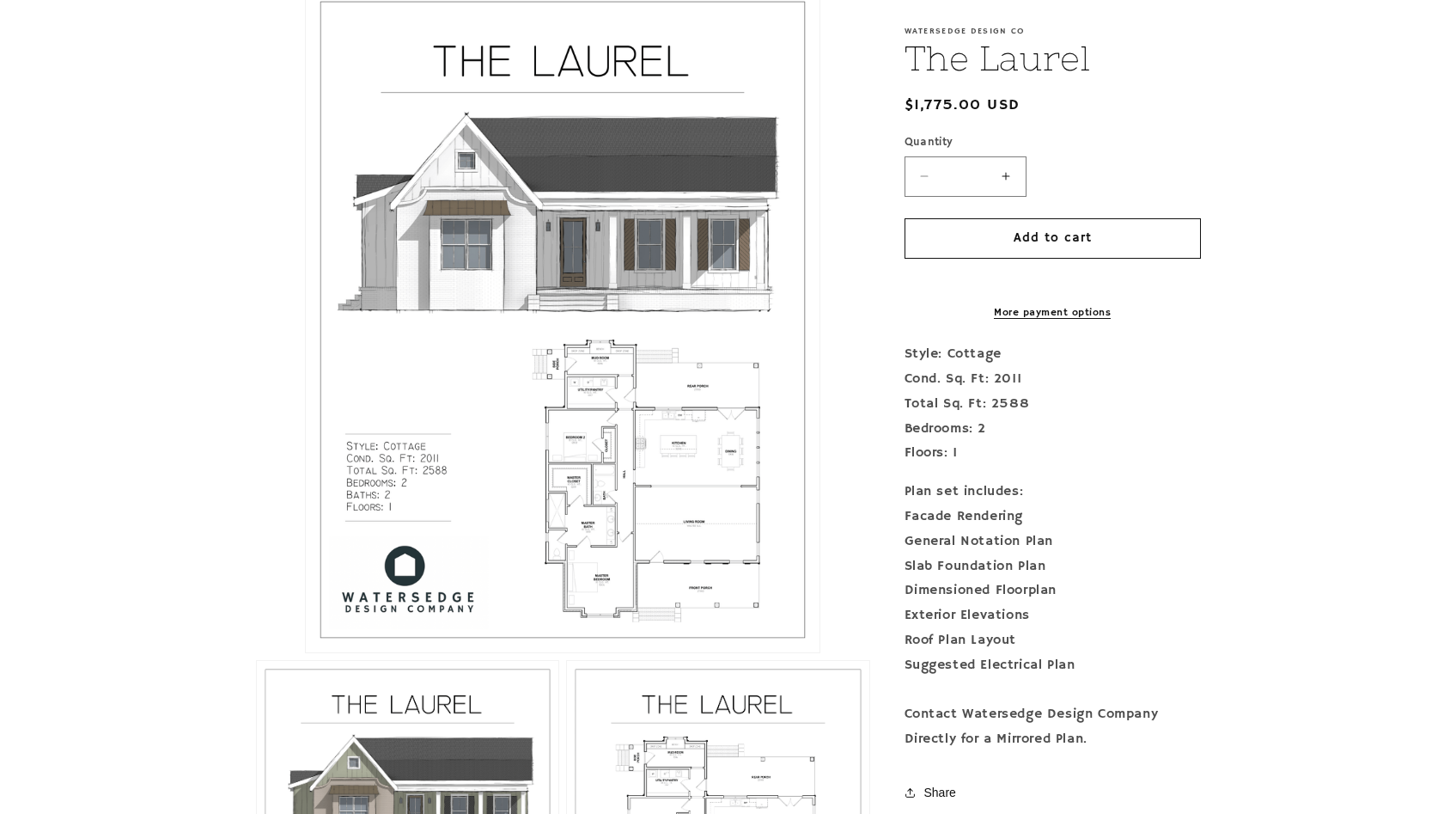
scroll to position [423, 0]
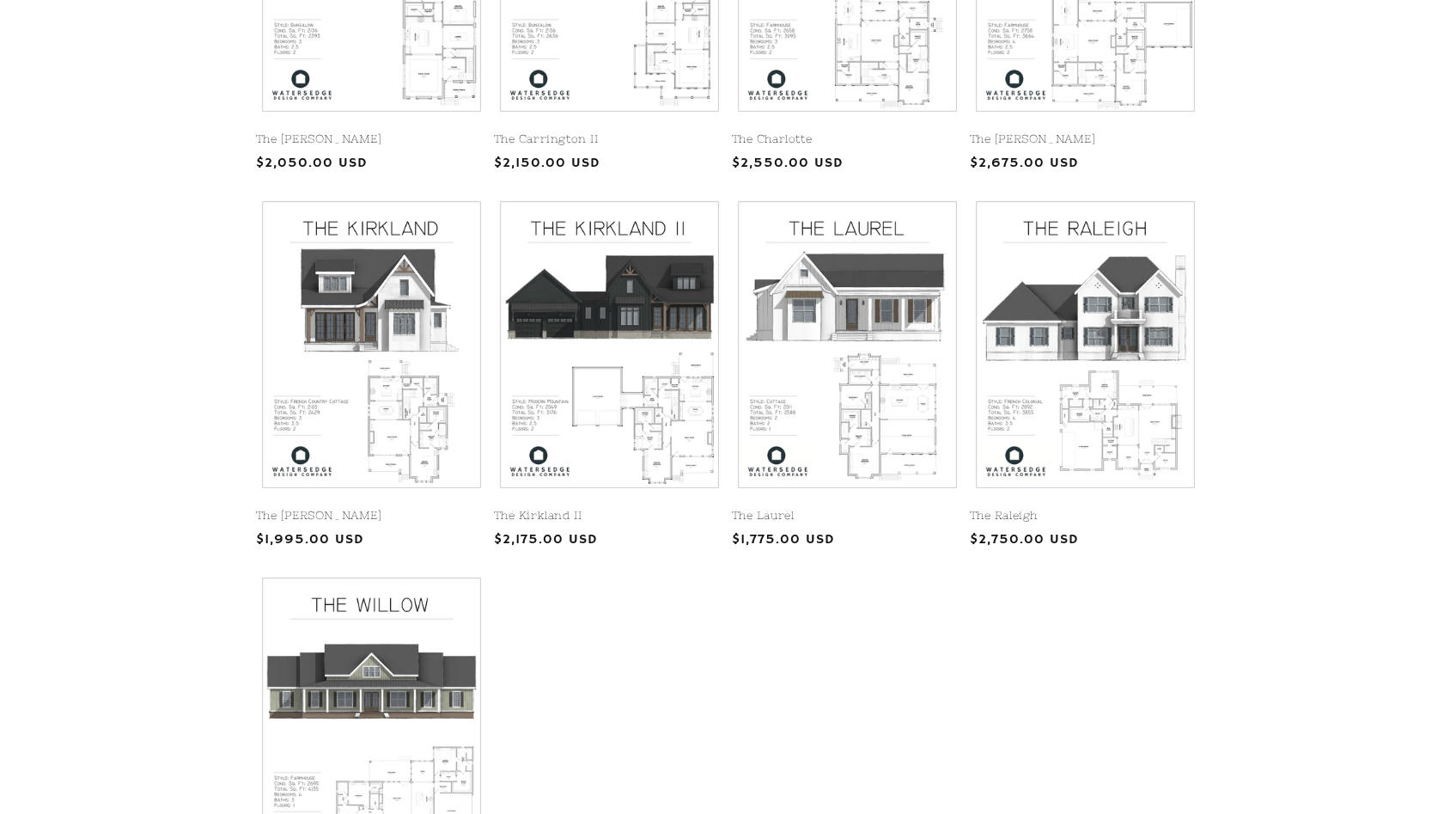
scroll to position [608, 0]
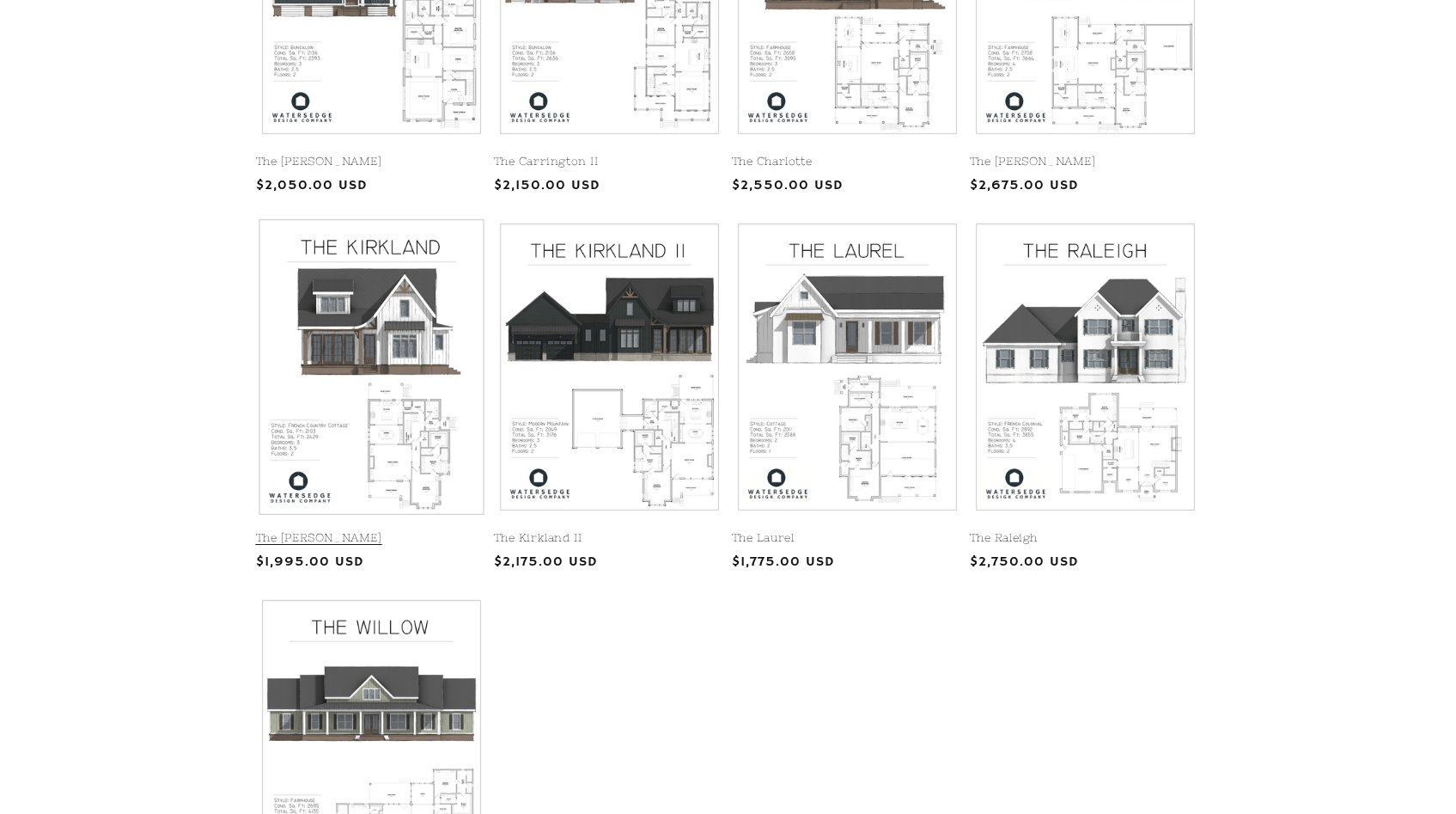
click at [349, 531] on link "The Kirkland" at bounding box center [371, 538] width 231 height 14
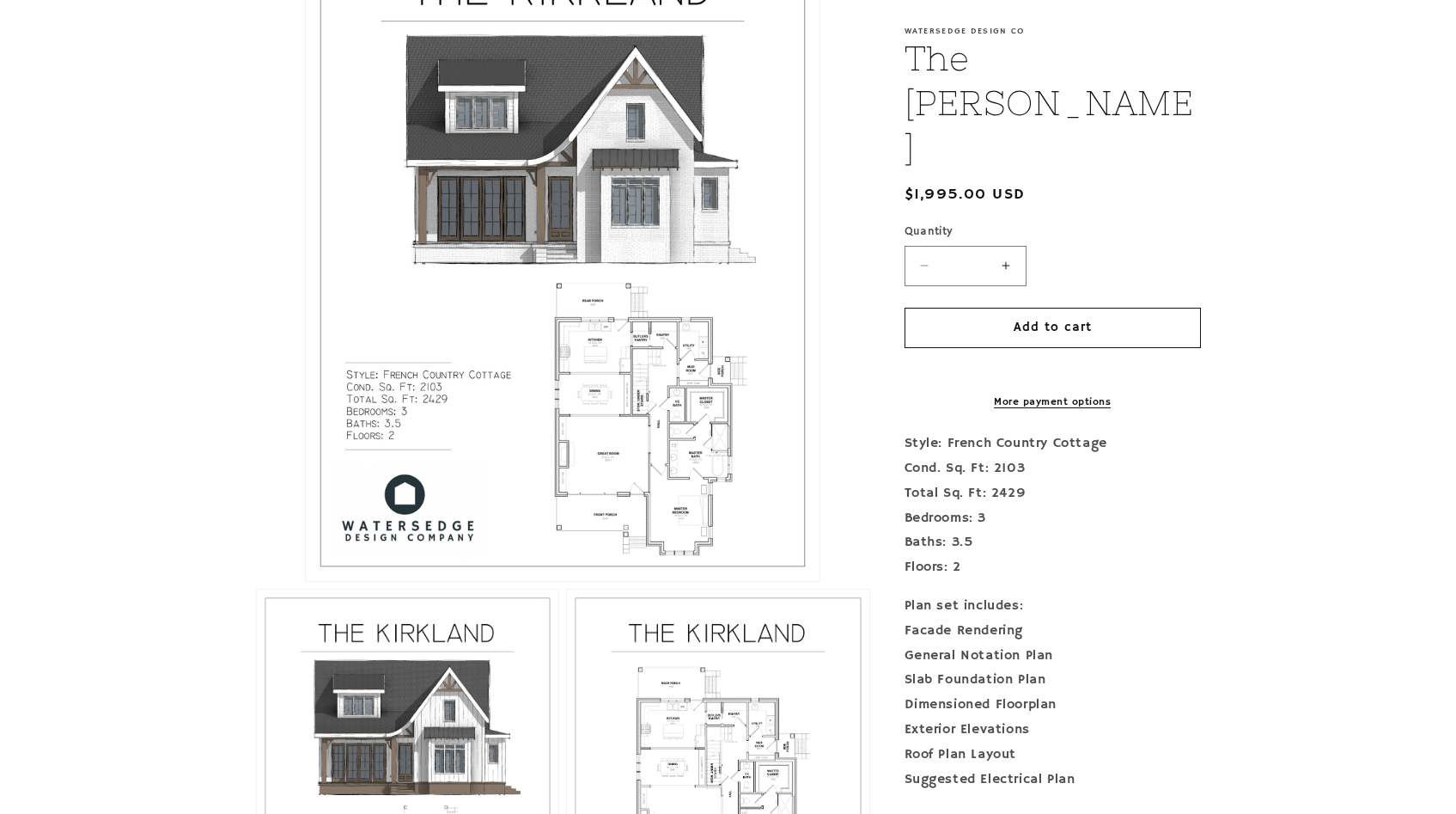
scroll to position [496, 0]
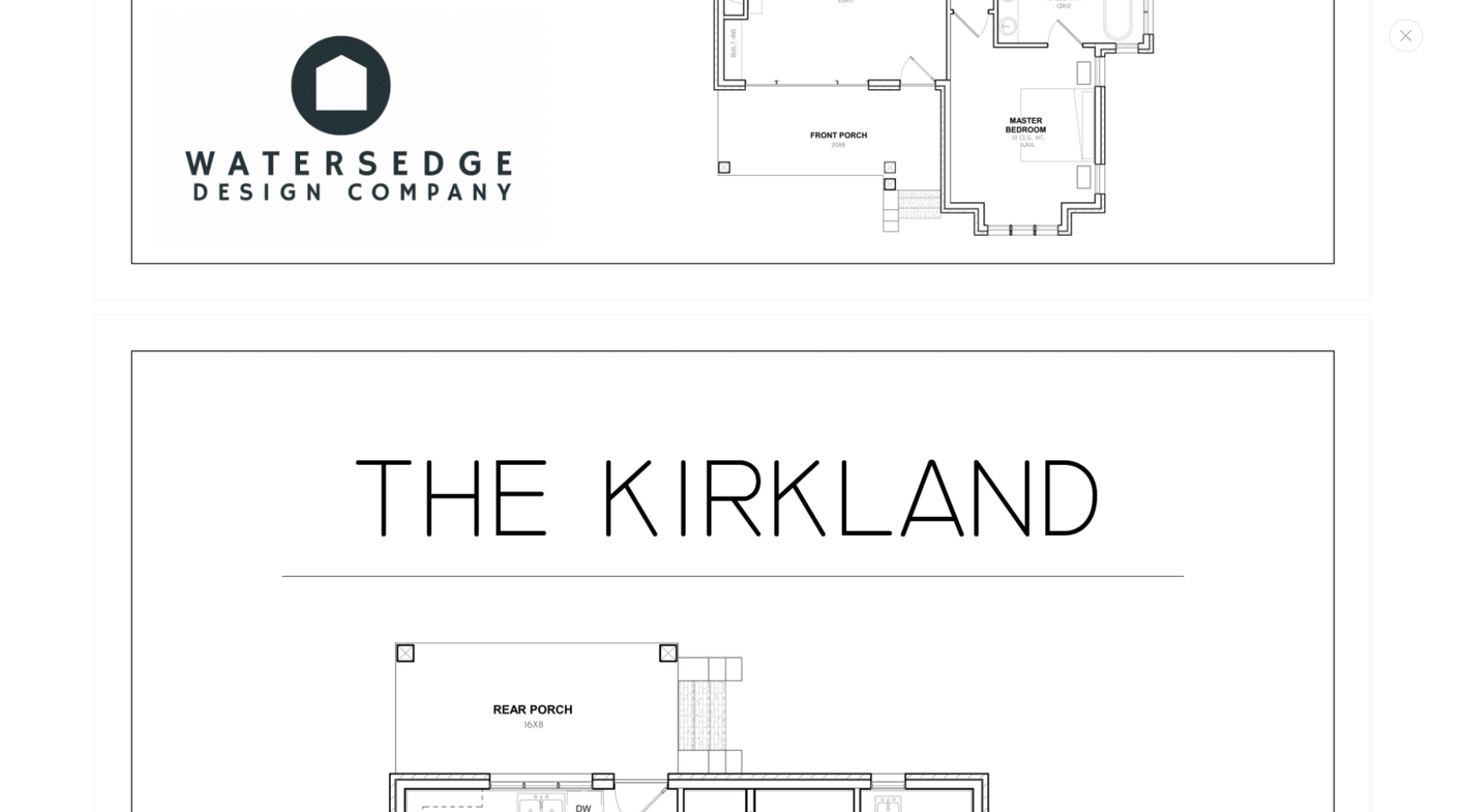
scroll to position [2697, 0]
